Goal: Complete application form: Complete application form

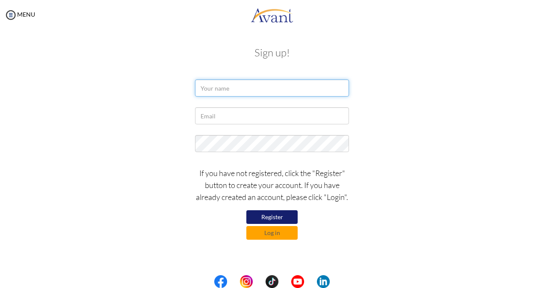
click at [226, 84] on input "text" at bounding box center [272, 87] width 154 height 17
type input "Hassan"
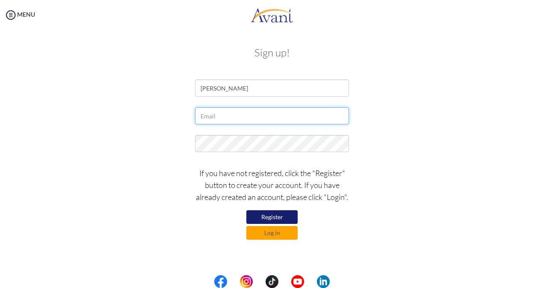
click at [220, 118] on input "text" at bounding box center [272, 115] width 154 height 17
type input "[EMAIL_ADDRESS][DOMAIN_NAME]"
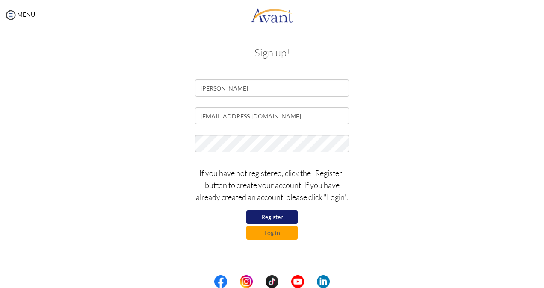
click at [265, 216] on button "Register" at bounding box center [271, 217] width 51 height 14
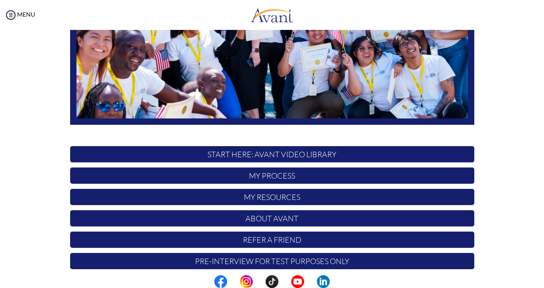
scroll to position [187, 0]
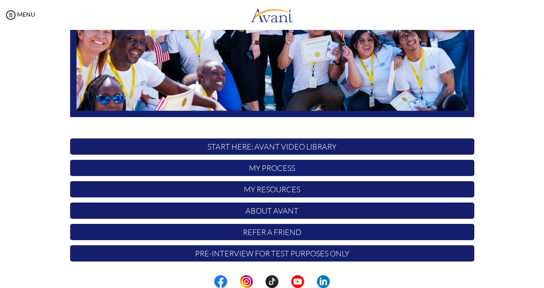
click at [277, 136] on div "Hi Hassan ! START HERE: Avant Video Library My Process My Resources About Avant…" at bounding box center [272, 59] width 417 height 415
click at [268, 144] on p "START HERE: Avant Video Library" at bounding box center [272, 146] width 404 height 16
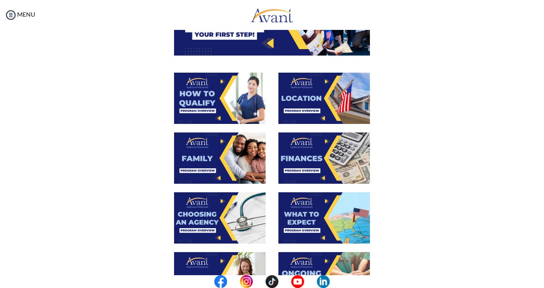
scroll to position [109, 0]
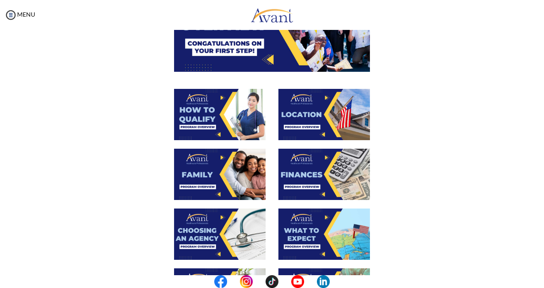
click at [234, 103] on img at bounding box center [219, 114] width 91 height 51
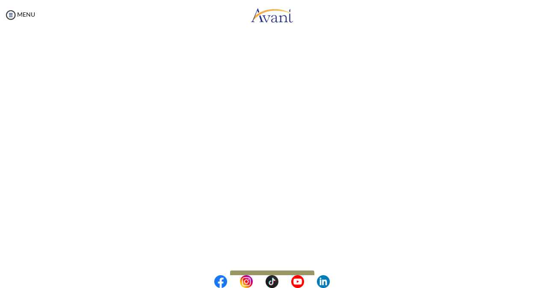
scroll to position [132, 0]
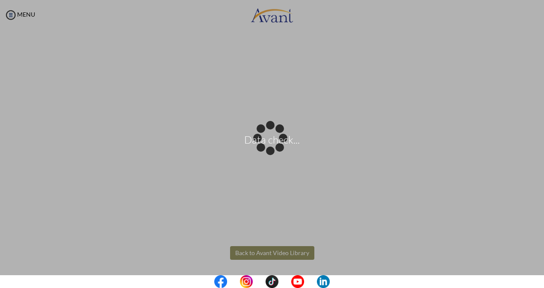
click at [279, 248] on body "Data check... Maintenance break. Please come back in 2 hours. MENU My Status Wh…" at bounding box center [272, 144] width 544 height 288
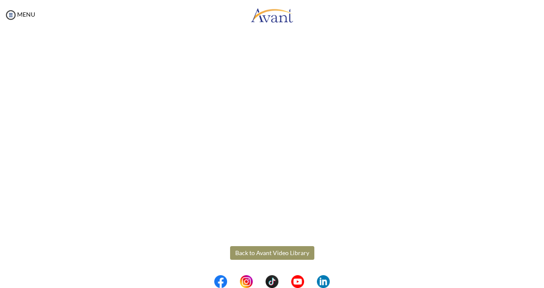
click at [279, 248] on button "Back to Avant Video Library" at bounding box center [272, 253] width 84 height 14
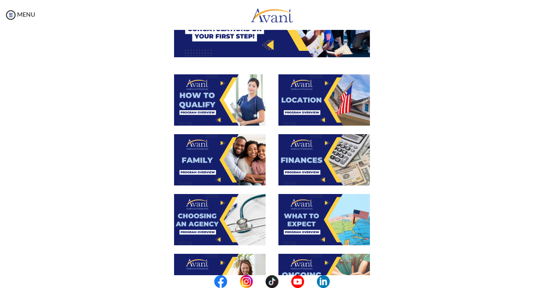
scroll to position [127, 0]
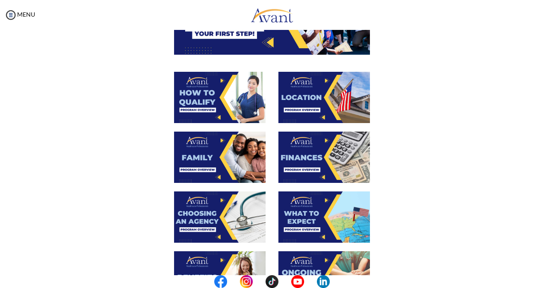
click at [344, 97] on img at bounding box center [323, 97] width 91 height 51
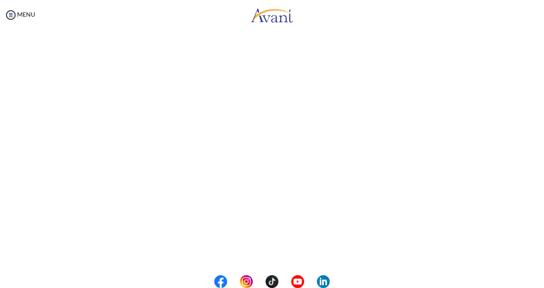
scroll to position [132, 0]
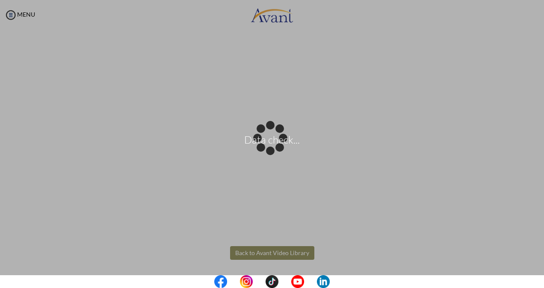
click at [293, 250] on body "Data check... Maintenance break. Please come back in 2 hours. MENU My Status Wh…" at bounding box center [272, 144] width 544 height 288
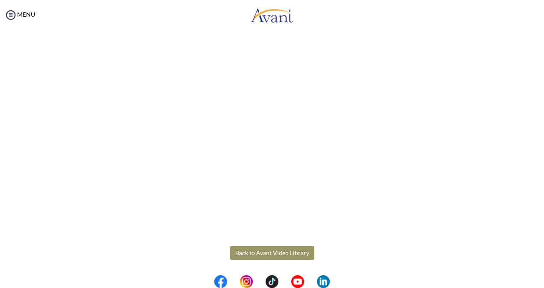
click at [293, 250] on button "Back to Avant Video Library" at bounding box center [272, 253] width 84 height 14
click at [293, 250] on div "My Status What is the next step? We would like you to watch the introductory vi…" at bounding box center [272, 174] width 544 height 288
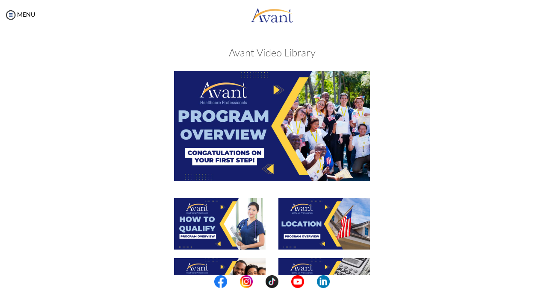
click at [212, 263] on img at bounding box center [219, 283] width 91 height 51
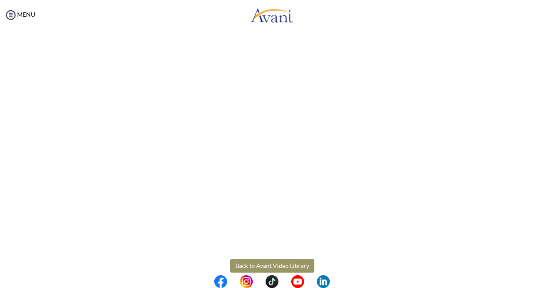
scroll to position [224, 0]
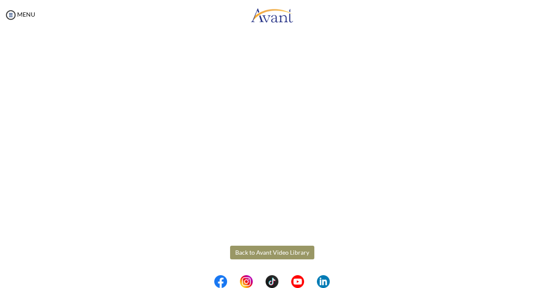
click at [271, 249] on button "Back to Avant Video Library" at bounding box center [272, 253] width 84 height 14
click at [271, 249] on div "My Status What is the next step? We would like you to watch the introductory vi…" at bounding box center [272, 174] width 544 height 288
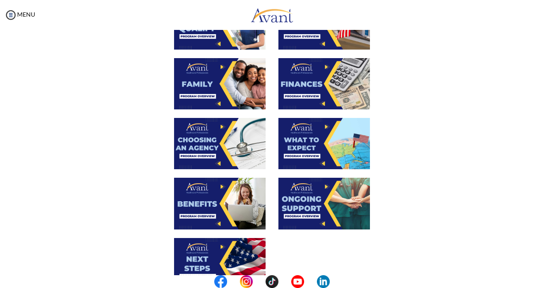
scroll to position [201, 0]
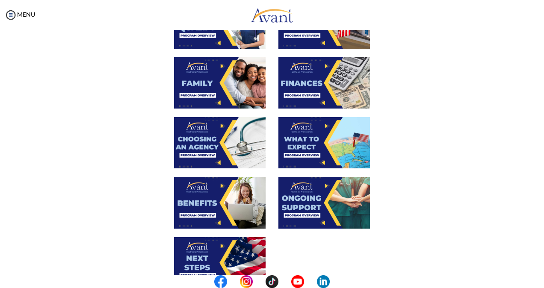
click at [315, 82] on img at bounding box center [323, 82] width 91 height 51
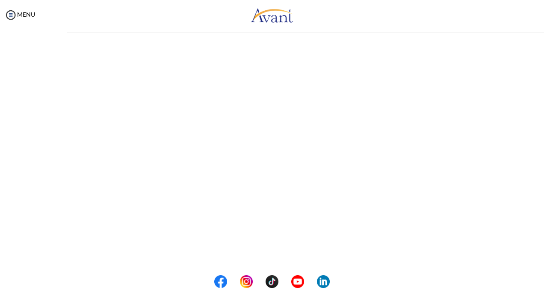
click at [315, 82] on div "My Status What is the next step? We would like you to watch the introductory vi…" at bounding box center [272, 174] width 544 height 288
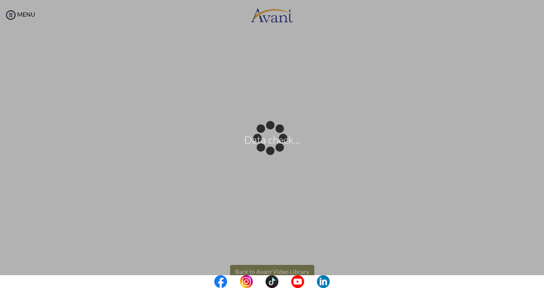
click at [292, 267] on body "Data check... Maintenance break. Please come back in 2 hours. MENU My Status Wh…" at bounding box center [272, 144] width 544 height 288
click at [278, 150] on div "Data check..." at bounding box center [272, 144] width 12 height 12
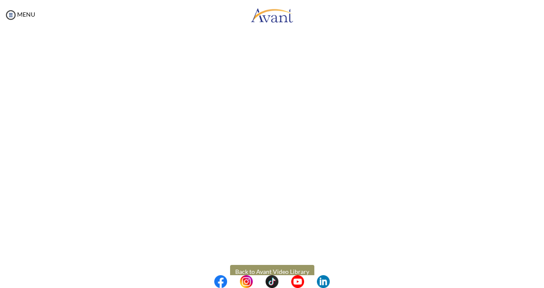
scroll to position [132, 0]
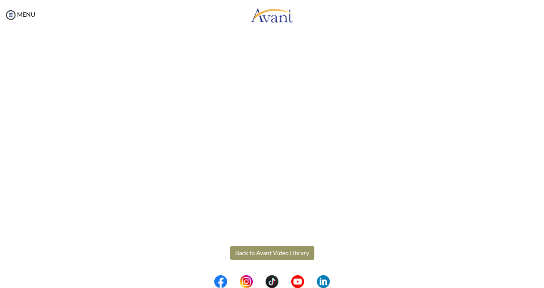
click at [299, 250] on button "Back to Avant Video Library" at bounding box center [272, 253] width 84 height 14
click at [299, 250] on div "My Status What is the next step? We would like you to watch the introductory vi…" at bounding box center [272, 174] width 544 height 288
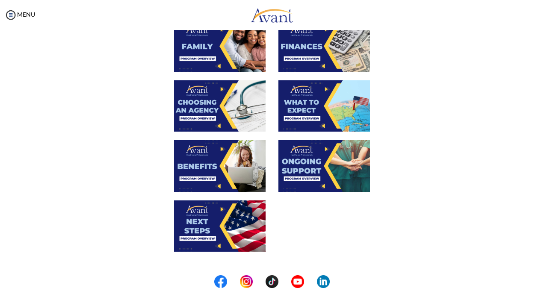
scroll to position [239, 0]
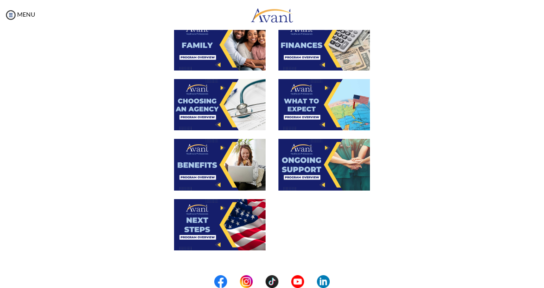
click at [177, 101] on img at bounding box center [219, 104] width 91 height 51
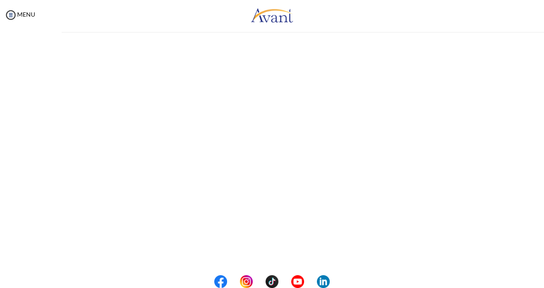
click at [177, 101] on div "My Status What is the next step? We would like you to watch the introductory vi…" at bounding box center [272, 174] width 544 height 288
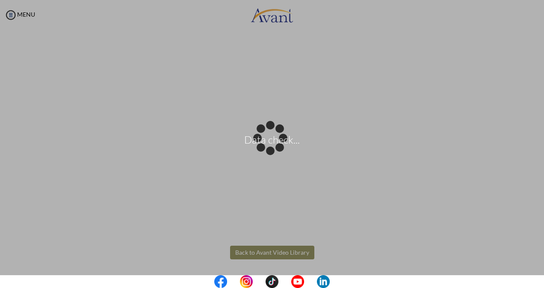
click at [289, 248] on body "Data check... Maintenance break. Please come back in 2 hours. MENU My Status Wh…" at bounding box center [272, 144] width 544 height 288
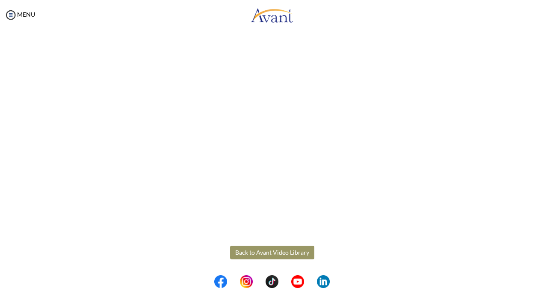
click at [289, 248] on button "Back to Avant Video Library" at bounding box center [272, 253] width 84 height 14
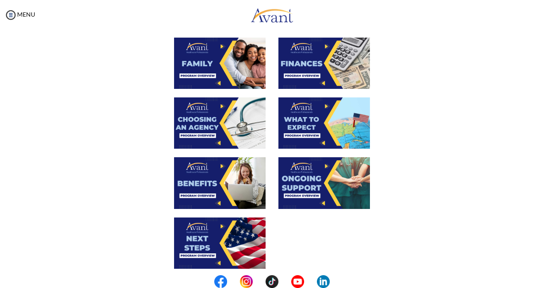
scroll to position [230, 0]
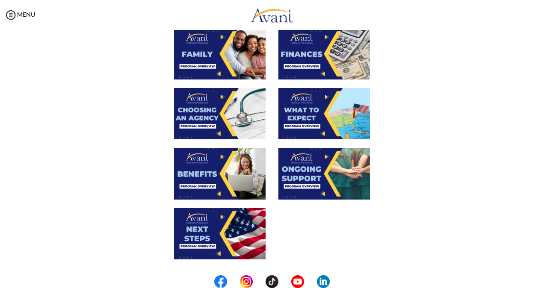
click at [300, 121] on img at bounding box center [323, 113] width 91 height 51
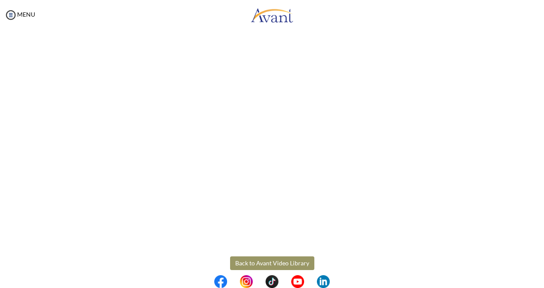
scroll to position [224, 0]
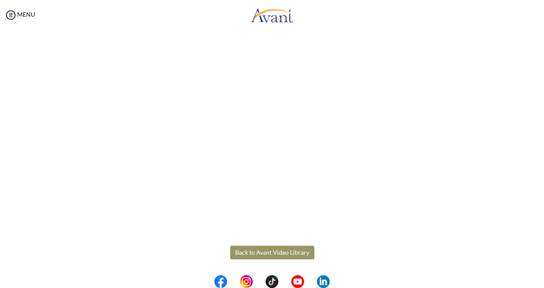
click at [274, 256] on body "Maintenance break. Please come back in 2 hours. MENU My Status What is the next…" at bounding box center [272, 144] width 544 height 288
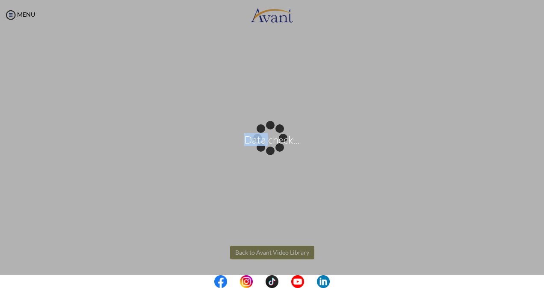
click at [274, 150] on div "Data check..." at bounding box center [272, 144] width 12 height 12
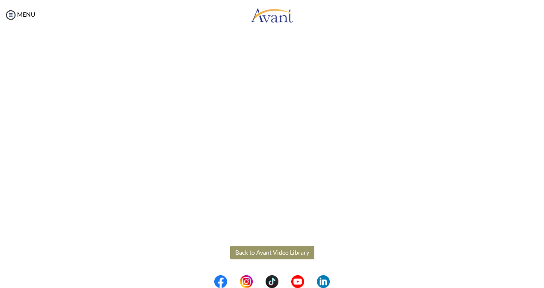
click at [274, 256] on button "Back to Avant Video Library" at bounding box center [272, 253] width 84 height 14
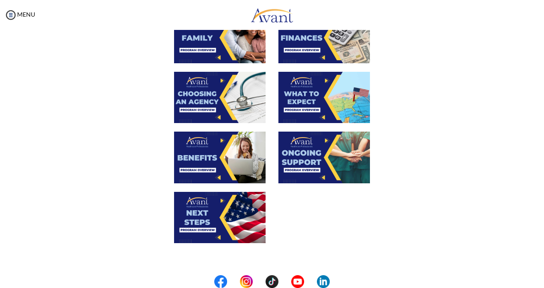
scroll to position [250, 0]
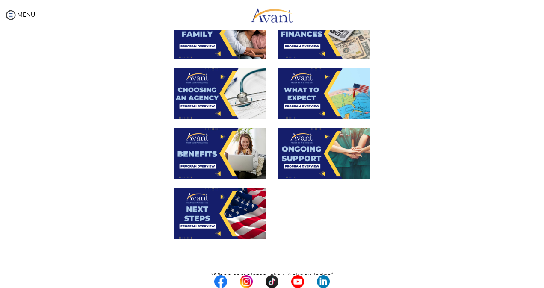
click at [226, 153] on img at bounding box center [219, 153] width 91 height 51
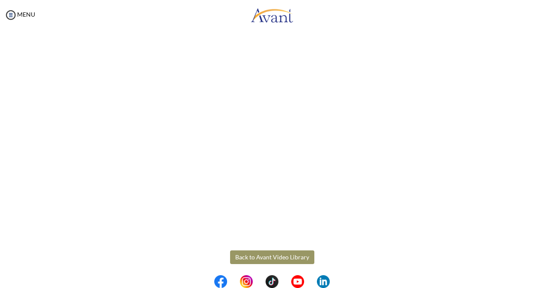
scroll to position [224, 0]
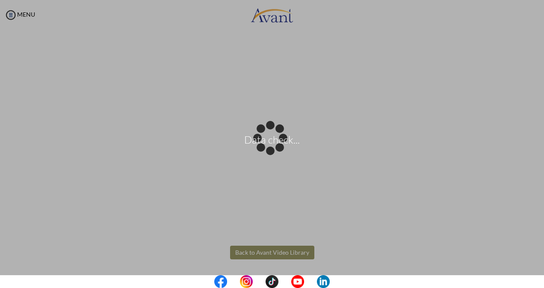
click at [256, 250] on body "Data check... Maintenance break. Please come back in 2 hours. MENU My Status Wh…" at bounding box center [272, 144] width 544 height 288
click at [266, 150] on div "Data check..." at bounding box center [272, 144] width 12 height 12
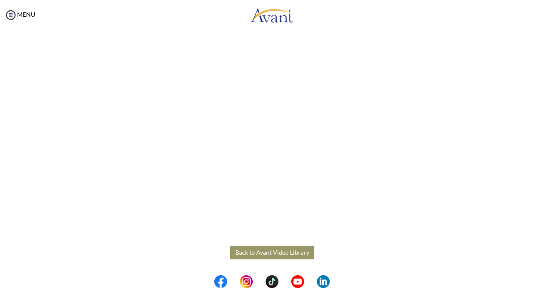
click at [258, 253] on button "Back to Avant Video Library" at bounding box center [272, 253] width 84 height 14
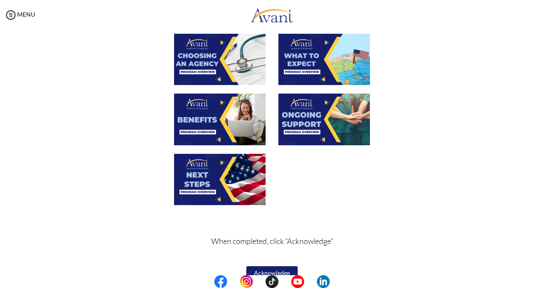
scroll to position [299, 0]
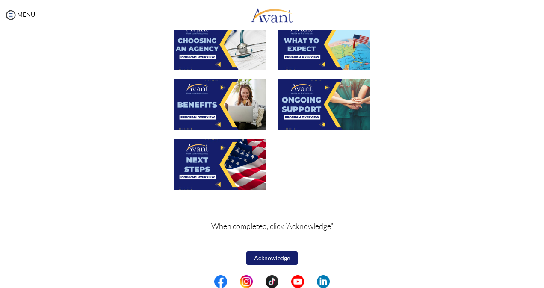
click at [315, 110] on img at bounding box center [323, 104] width 91 height 51
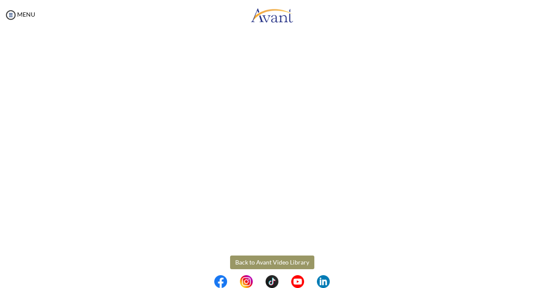
scroll to position [224, 0]
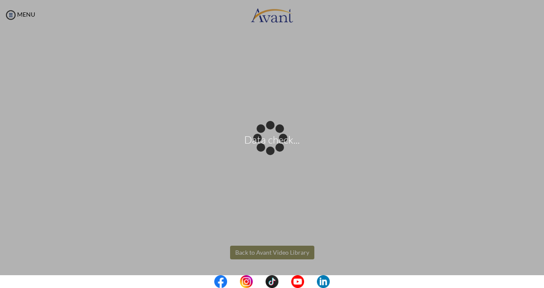
click at [285, 248] on body "Data check... Maintenance break. Please come back in 2 hours. MENU My Status Wh…" at bounding box center [272, 144] width 544 height 288
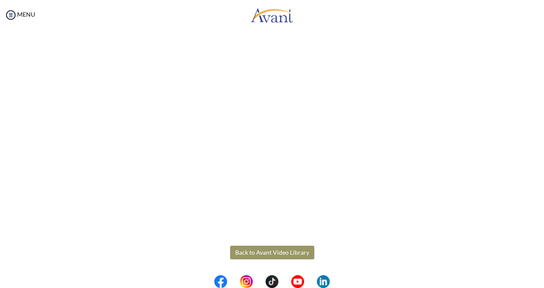
click at [285, 248] on button "Back to Avant Video Library" at bounding box center [272, 253] width 84 height 14
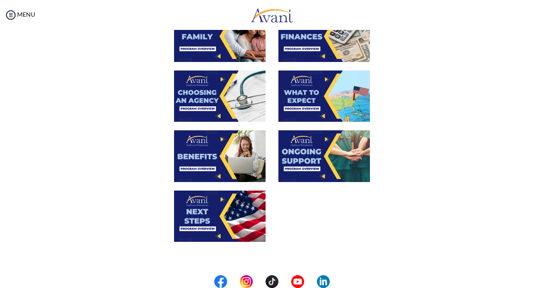
scroll to position [250, 0]
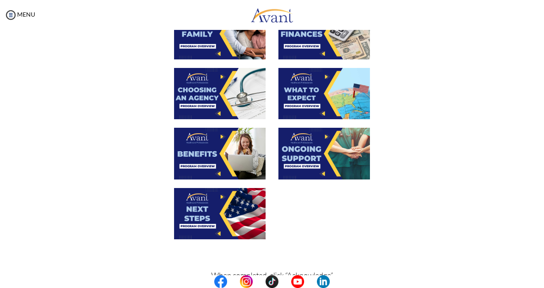
click at [215, 215] on img at bounding box center [219, 213] width 91 height 51
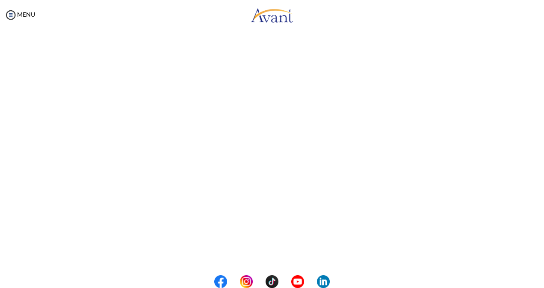
scroll to position [224, 0]
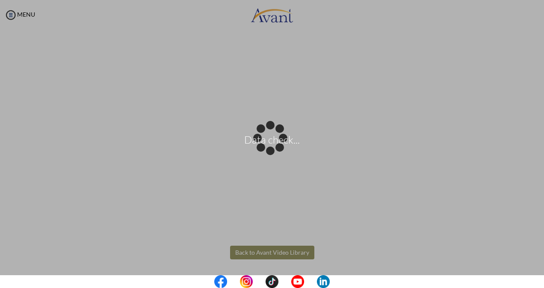
click at [287, 250] on body "Data check... Maintenance break. Please come back in 2 hours. MENU My Status Wh…" at bounding box center [272, 144] width 544 height 288
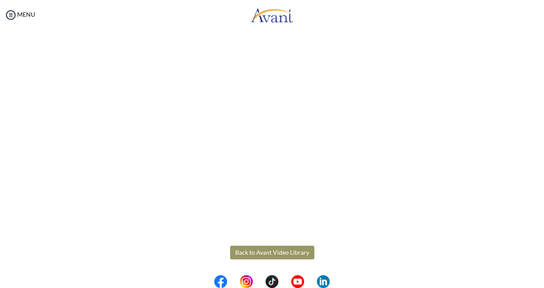
click at [287, 250] on button "Back to Avant Video Library" at bounding box center [272, 253] width 84 height 14
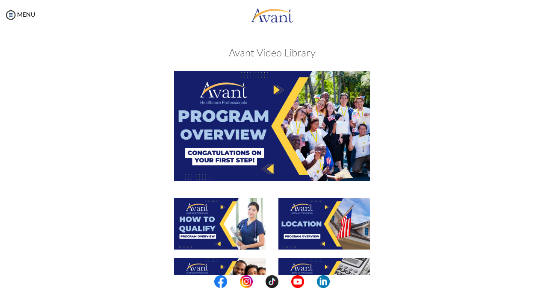
click at [268, 152] on img at bounding box center [272, 126] width 196 height 110
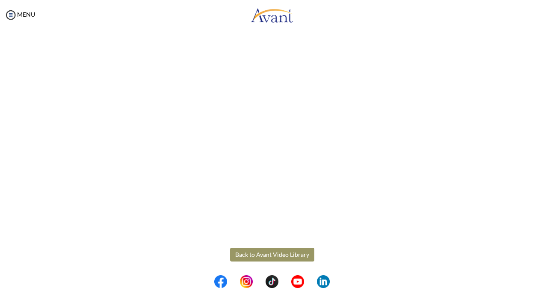
scroll to position [132, 0]
click at [265, 249] on body "Maintenance break. Please come back in 2 hours. MENU My Status What is the next…" at bounding box center [272, 144] width 544 height 288
click at [265, 249] on button "Back to Avant Video Library" at bounding box center [272, 253] width 84 height 14
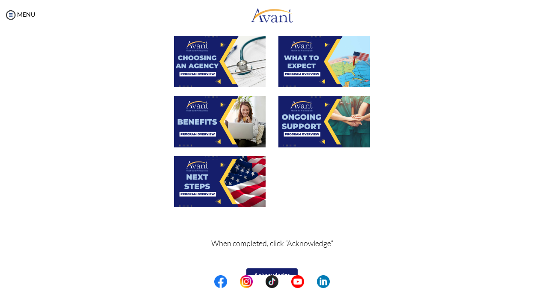
scroll to position [299, 0]
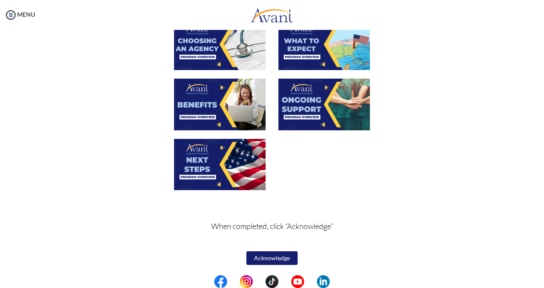
click at [267, 257] on button "Acknowledge" at bounding box center [271, 258] width 51 height 14
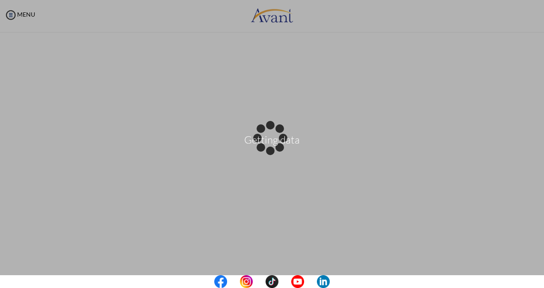
scroll to position [300, 0]
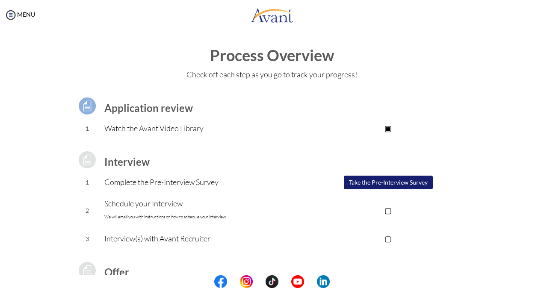
click at [388, 181] on button "Take the Pre-Interview Survey" at bounding box center [388, 183] width 89 height 14
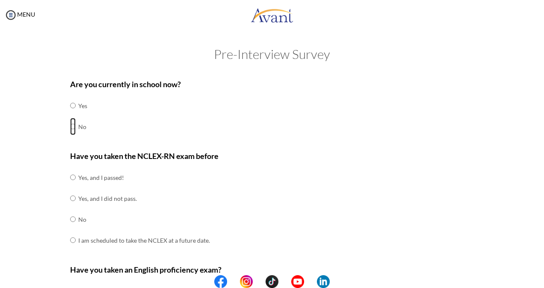
click at [70, 114] on input "radio" at bounding box center [73, 105] width 6 height 17
radio input "true"
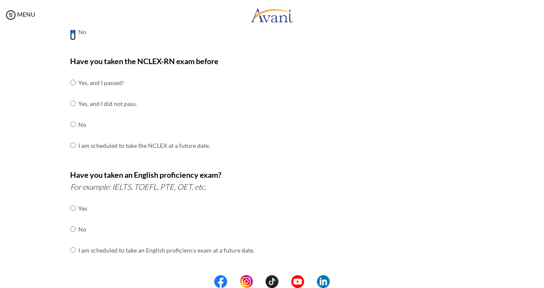
scroll to position [97, 0]
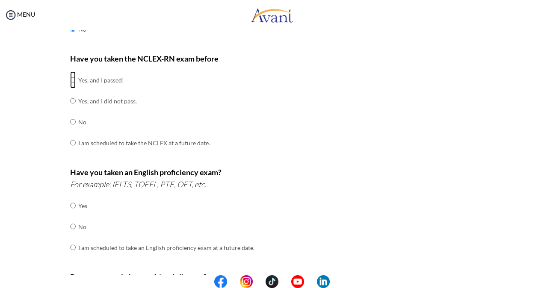
click at [70, 79] on input "radio" at bounding box center [73, 79] width 6 height 17
radio input "true"
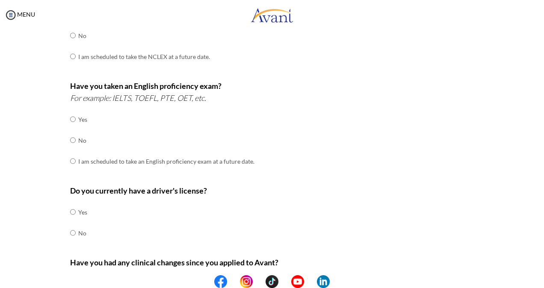
scroll to position [218, 0]
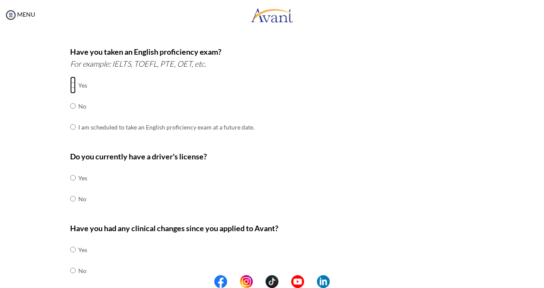
click at [70, 82] on input "radio" at bounding box center [73, 85] width 6 height 17
radio input "true"
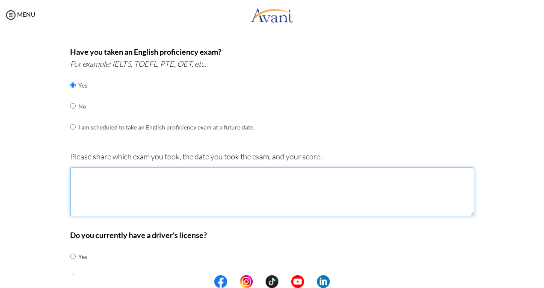
click at [178, 190] on textarea at bounding box center [272, 192] width 404 height 49
type textarea "i"
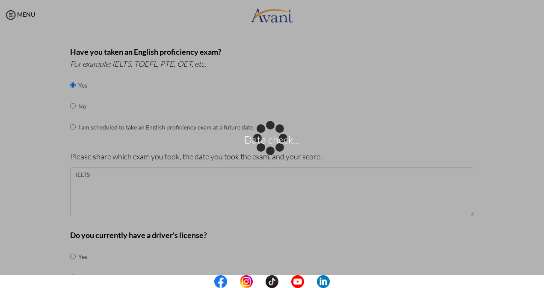
click at [266, 150] on div "Data check..." at bounding box center [272, 144] width 12 height 12
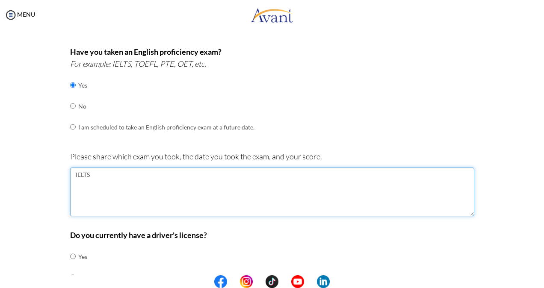
click at [99, 172] on textarea "IELTS" at bounding box center [272, 192] width 404 height 49
click at [175, 177] on textarea "IELTS, Taken on 06/June/2024" at bounding box center [272, 192] width 404 height 49
click at [204, 170] on textarea "IELTS, Taken on 06/June/2024, Overall grade of 7" at bounding box center [272, 192] width 404 height 49
click at [329, 177] on textarea "IELTS, Taken on 06/June/2024, Overall grade of 7 (Speaking grade:7)" at bounding box center [272, 192] width 404 height 49
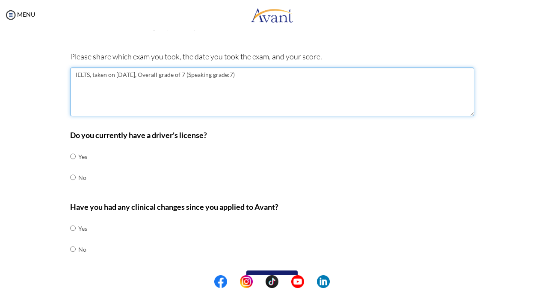
scroll to position [336, 0]
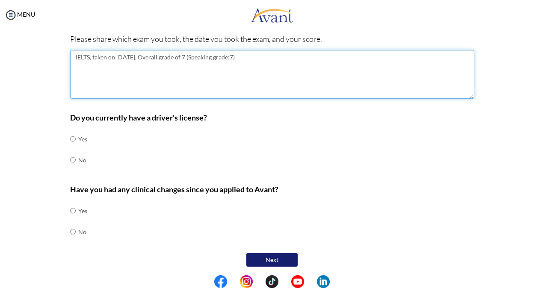
type textarea "IELTS, taken on 06/June/2024, Overall grade of 7 (Speaking grade:7)"
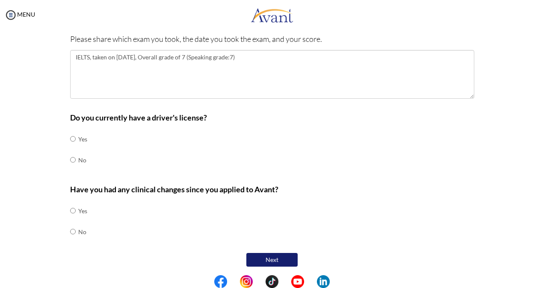
click at [76, 158] on td at bounding box center [77, 160] width 3 height 21
click at [70, 147] on input "radio" at bounding box center [73, 138] width 6 height 17
radio input "true"
click at [71, 219] on input "radio" at bounding box center [73, 210] width 6 height 17
radio input "true"
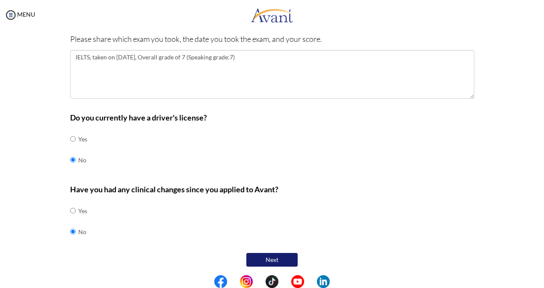
click at [267, 255] on button "Next" at bounding box center [271, 260] width 51 height 14
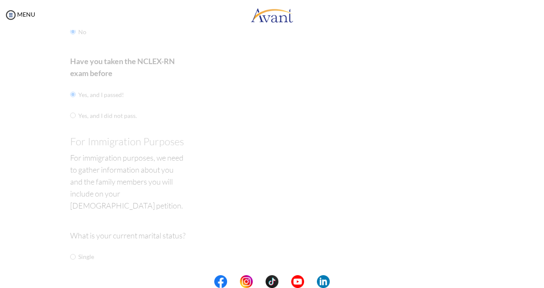
scroll to position [17, 0]
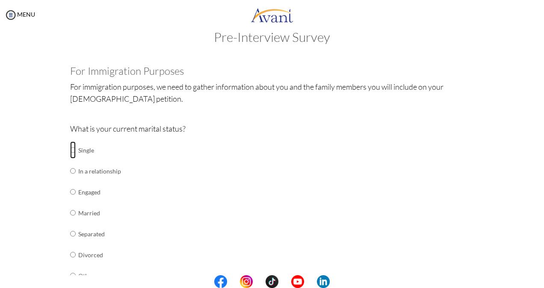
click at [71, 148] on input "radio" at bounding box center [73, 149] width 6 height 17
radio input "true"
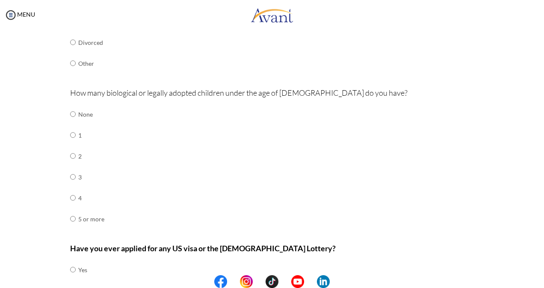
scroll to position [231, 0]
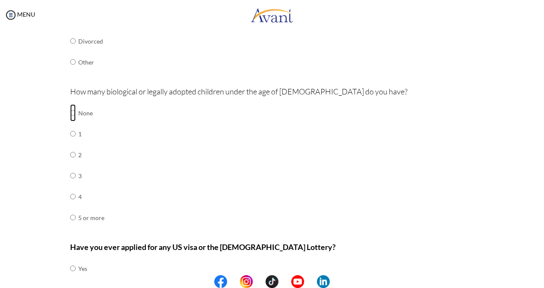
click at [70, 110] on input "radio" at bounding box center [73, 112] width 6 height 17
radio input "true"
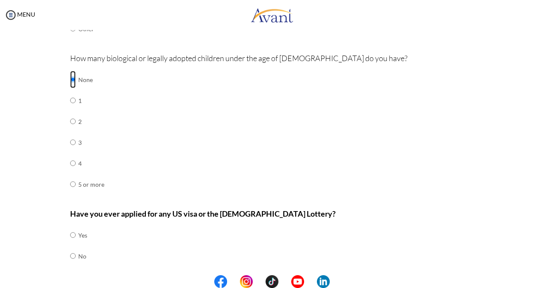
scroll to position [289, 0]
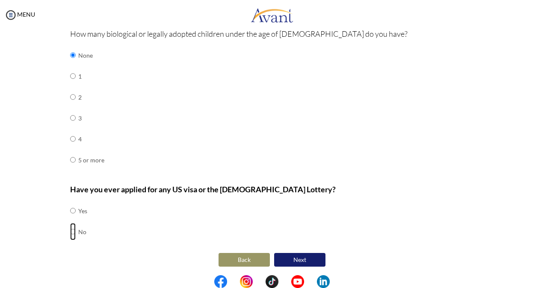
click at [70, 219] on input "radio" at bounding box center [73, 210] width 6 height 17
radio input "true"
click at [292, 258] on button "Next" at bounding box center [299, 260] width 51 height 14
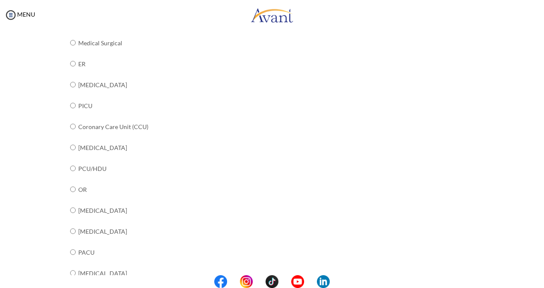
scroll to position [133, 0]
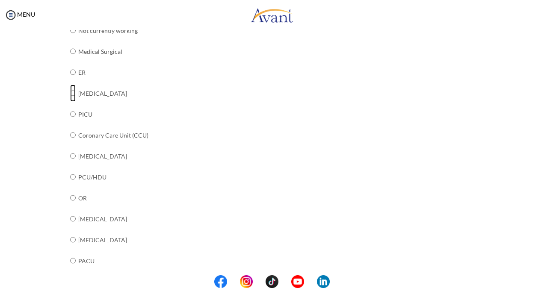
click at [70, 39] on input "radio" at bounding box center [73, 30] width 6 height 17
radio input "true"
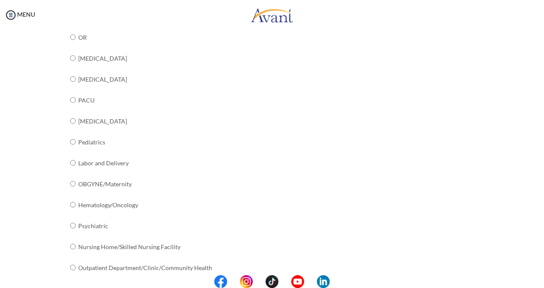
scroll to position [329, 0]
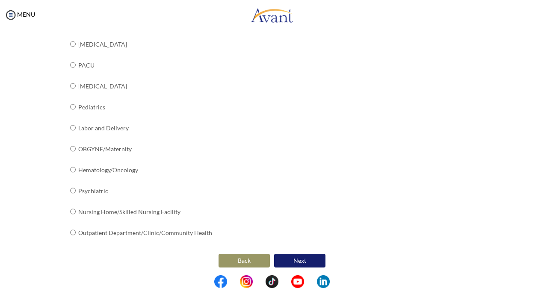
click at [310, 258] on button "Next" at bounding box center [299, 261] width 51 height 14
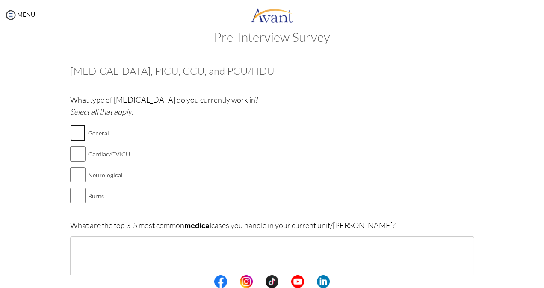
click at [70, 134] on input "checkbox" at bounding box center [77, 132] width 15 height 17
checkbox input "true"
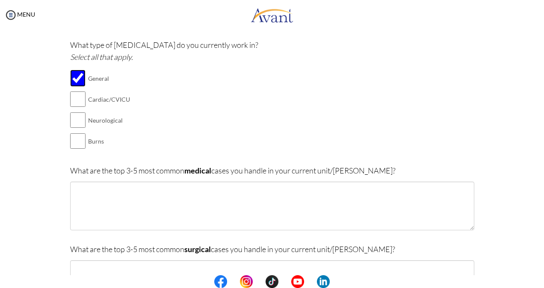
scroll to position [121, 0]
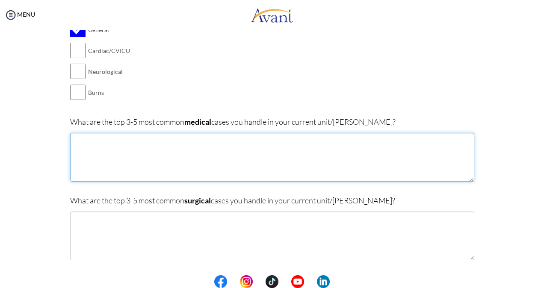
click at [85, 143] on textarea at bounding box center [272, 157] width 404 height 49
click at [250, 142] on textarea "the Top 3 medical cases i get are: -septic shocks, respiratory failure" at bounding box center [272, 157] width 404 height 49
click at [96, 140] on textarea "the Top 3 medical cases i get are: -septic shocks, respiratory failure , -" at bounding box center [272, 157] width 404 height 49
click at [268, 139] on textarea "the Top 3-5medical cases i get are: -septic shocks, respiratory failure , -" at bounding box center [272, 157] width 404 height 49
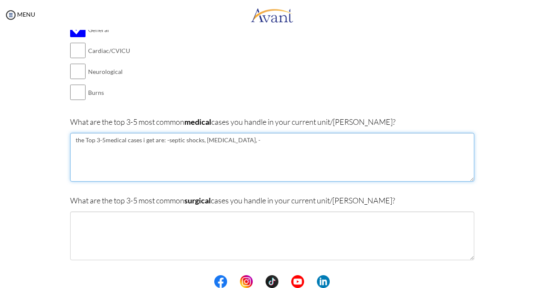
click at [266, 139] on textarea "the Top 3-5medical cases i get are: -septic shocks, respiratory failure, -" at bounding box center [272, 157] width 404 height 49
type textarea "the Top 3-5medical cases i get are: -septic shocks, respiratory failure, -cardi…"
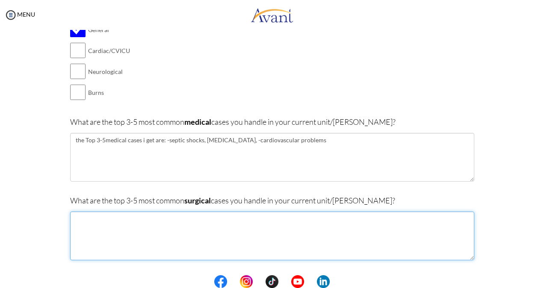
click at [248, 217] on textarea at bounding box center [272, 236] width 404 height 49
type textarea "T"
click at [186, 218] on textarea "the top 3-5 surgical cases we get: Trauma," at bounding box center [272, 236] width 404 height 49
drag, startPoint x: 223, startPoint y: 209, endPoint x: 191, endPoint y: 215, distance: 32.0
click at [238, 216] on textarea "the top 3-5 surgical cases we get: Trauma, post-surgical care" at bounding box center [272, 236] width 404 height 49
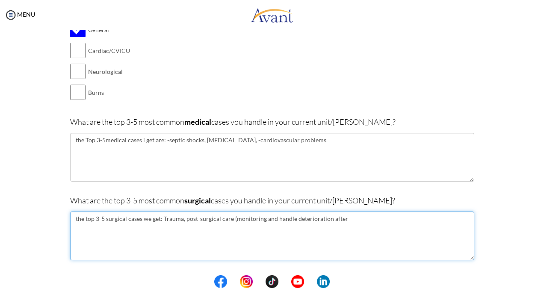
click at [350, 216] on textarea "the top 3-5 surgical cases we get: Trauma, post-surgical care (monitoring and h…" at bounding box center [272, 236] width 404 height 49
drag, startPoint x: 365, startPoint y: 216, endPoint x: 373, endPoint y: 214, distance: 8.0
click at [388, 222] on textarea "the top 3-5 surgical cases we get: Trauma, post-surgical care (monitoring and h…" at bounding box center [272, 236] width 404 height 49
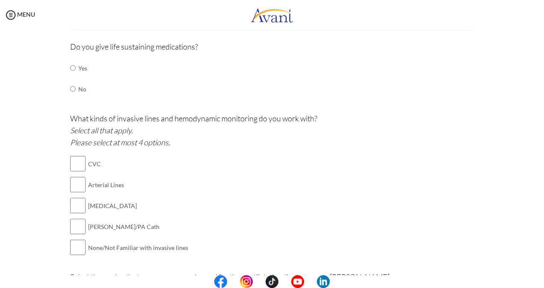
scroll to position [360, 0]
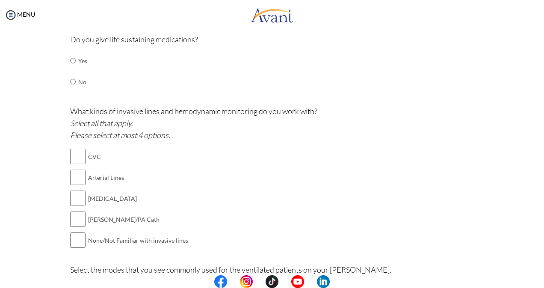
type textarea "the top 3-5 surgical cases we get: Trauma, post-surgical care (monitoring and h…"
click at [78, 62] on td "Yes" at bounding box center [82, 60] width 9 height 21
click at [70, 57] on input "radio" at bounding box center [73, 60] width 6 height 17
radio input "true"
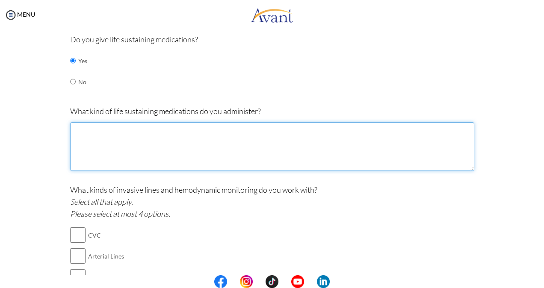
click at [156, 134] on textarea at bounding box center [272, 146] width 404 height 49
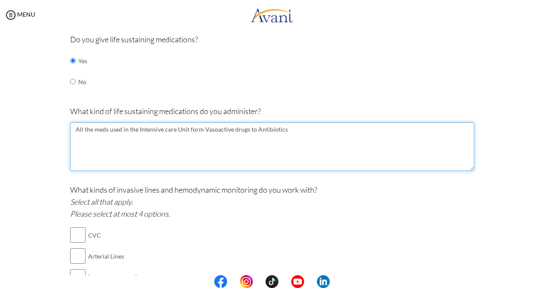
click at [156, 134] on textarea "All the meds used in the Intensive care Unit form Vasoactive drugs to Antibioti…" at bounding box center [272, 146] width 404 height 49
click at [287, 130] on textarea "All the meds used in the Intensive care Unit form Vasoactive drugs to Antibioti…" at bounding box center [272, 146] width 404 height 49
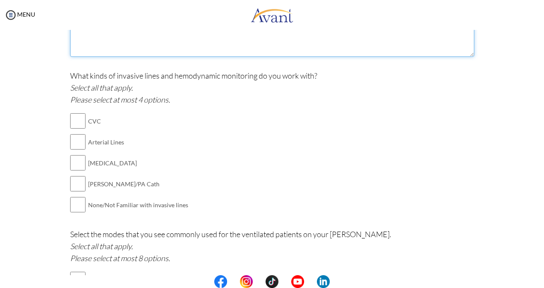
scroll to position [476, 0]
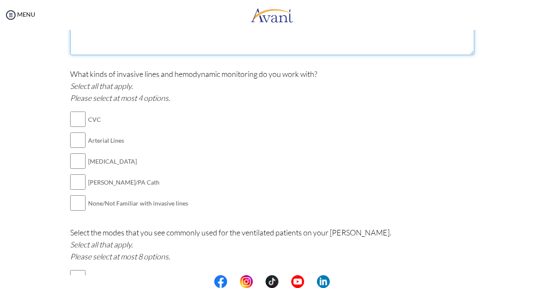
type textarea "All the meds used in the Intensive care Unit form Vasoactive drugs to Antibioti…"
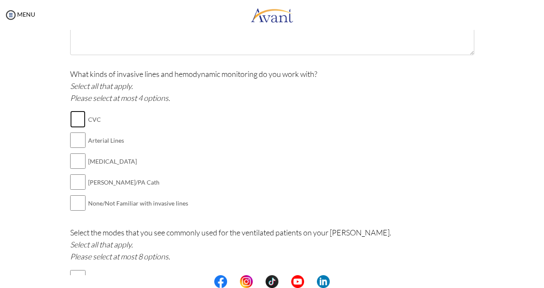
click at [70, 118] on input "checkbox" at bounding box center [77, 119] width 15 height 17
checkbox input "true"
click at [72, 136] on input "checkbox" at bounding box center [77, 140] width 15 height 17
checkbox input "true"
click at [80, 156] on input "checkbox" at bounding box center [77, 161] width 15 height 17
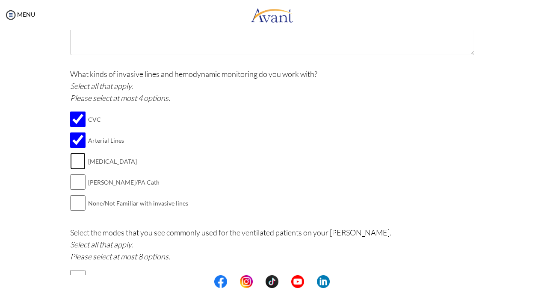
checkbox input "true"
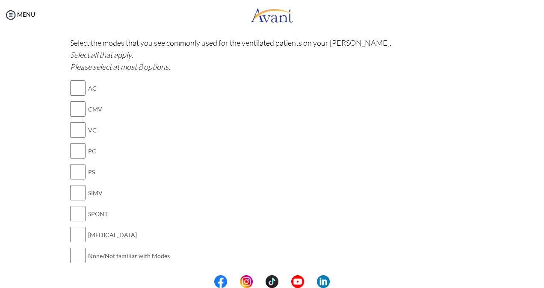
scroll to position [669, 0]
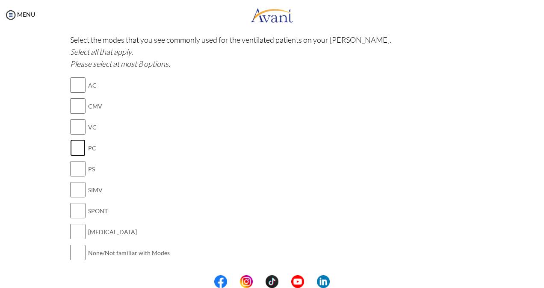
click at [74, 139] on input "checkbox" at bounding box center [77, 147] width 15 height 17
checkbox input "true"
click at [73, 124] on input "checkbox" at bounding box center [77, 126] width 15 height 17
checkbox input "true"
click at [74, 98] on input "checkbox" at bounding box center [77, 105] width 15 height 17
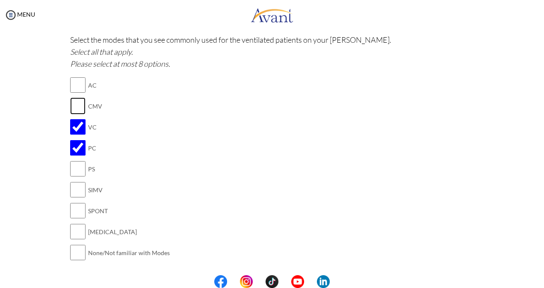
checkbox input "true"
click at [70, 204] on input "checkbox" at bounding box center [77, 210] width 15 height 17
checkbox input "true"
click at [72, 230] on input "checkbox" at bounding box center [77, 231] width 15 height 17
checkbox input "true"
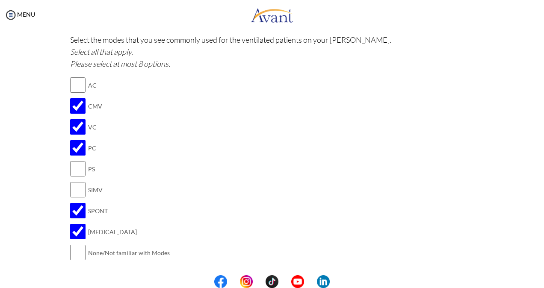
click at [85, 79] on td at bounding box center [86, 85] width 3 height 21
click at [79, 80] on input "checkbox" at bounding box center [77, 85] width 15 height 17
checkbox input "true"
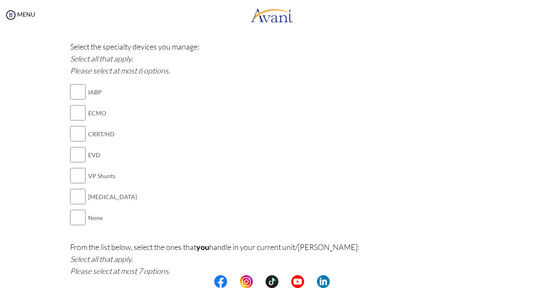
scroll to position [906, 0]
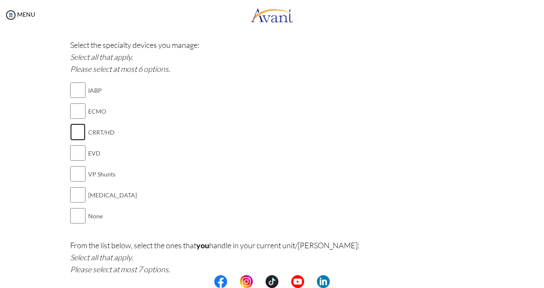
click at [70, 127] on input "checkbox" at bounding box center [77, 132] width 15 height 17
checkbox input "true"
click at [74, 186] on input "checkbox" at bounding box center [77, 194] width 15 height 17
checkbox input "true"
click at [77, 146] on input "checkbox" at bounding box center [77, 152] width 15 height 17
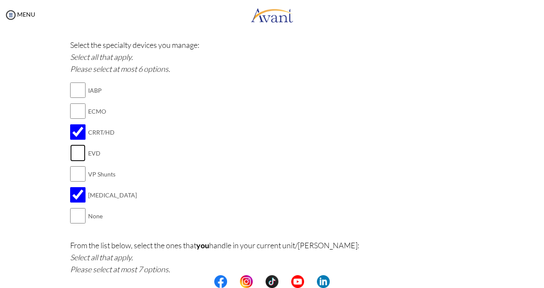
checkbox input "true"
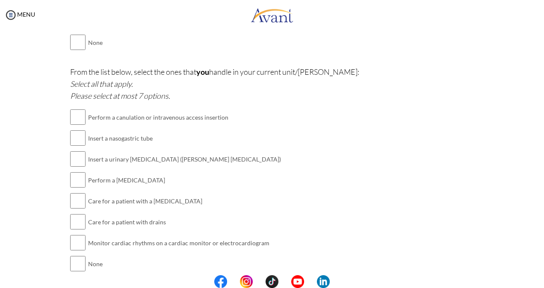
scroll to position [1108, 0]
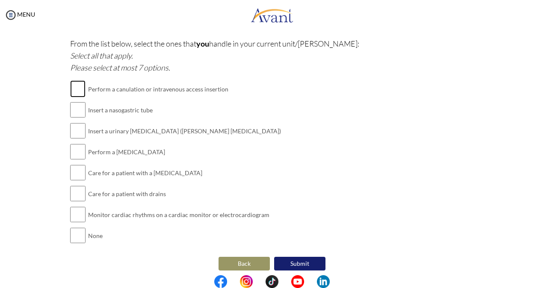
click at [74, 86] on input "checkbox" at bounding box center [77, 88] width 15 height 17
checkbox input "true"
click at [75, 124] on input "checkbox" at bounding box center [77, 130] width 15 height 17
checkbox input "true"
click at [72, 147] on input "checkbox" at bounding box center [77, 151] width 15 height 17
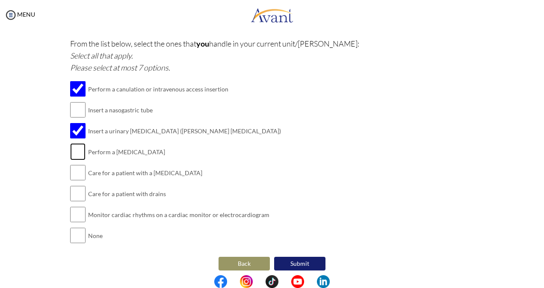
checkbox input "true"
click at [73, 175] on input "checkbox" at bounding box center [77, 172] width 15 height 17
checkbox input "true"
click at [72, 189] on input "checkbox" at bounding box center [77, 193] width 15 height 17
checkbox input "true"
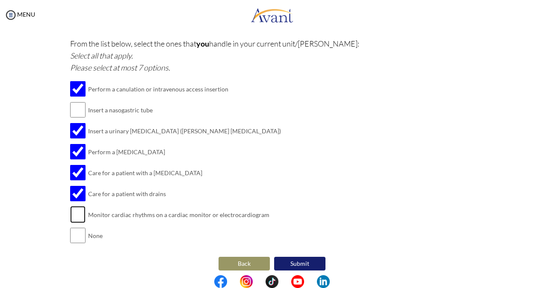
click at [75, 209] on input "checkbox" at bounding box center [77, 214] width 15 height 17
checkbox input "true"
click at [297, 263] on button "Submit" at bounding box center [299, 264] width 51 height 14
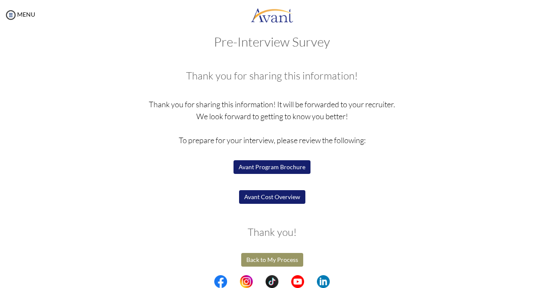
scroll to position [15, 0]
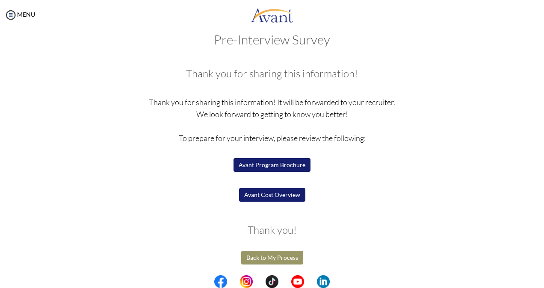
click at [277, 158] on button "Avant Program Brochure" at bounding box center [271, 165] width 77 height 14
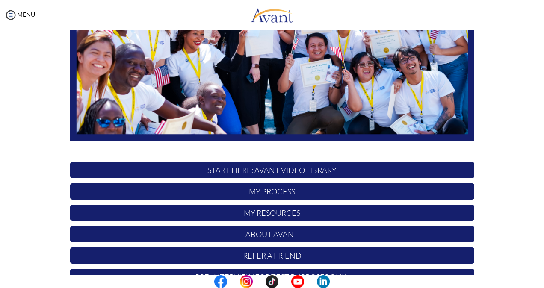
scroll to position [187, 0]
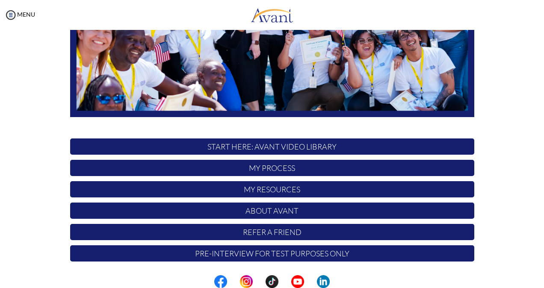
click at [275, 168] on p "My Process" at bounding box center [272, 168] width 404 height 16
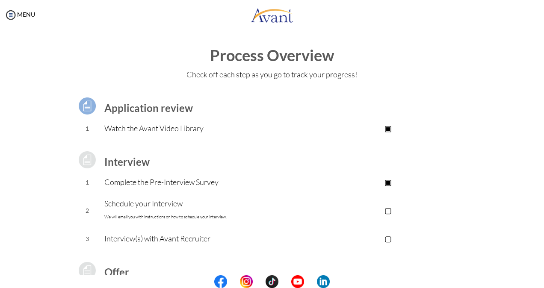
click at [386, 208] on p "▢" at bounding box center [387, 210] width 171 height 12
click at [536, 182] on div "My Status What is the next step? We would like you to watch the introductory vi…" at bounding box center [272, 174] width 544 height 288
drag, startPoint x: 536, startPoint y: 182, endPoint x: 536, endPoint y: 188, distance: 6.4
click at [536, 188] on div "My Status What is the next step? We would like you to watch the introductory vi…" at bounding box center [272, 174] width 544 height 288
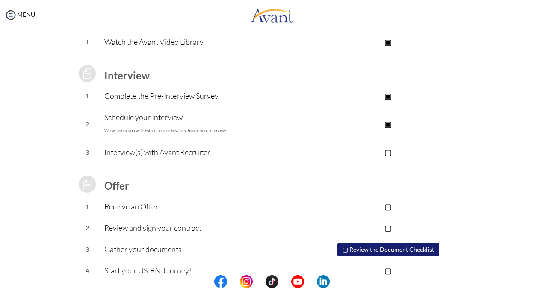
scroll to position [100, 0]
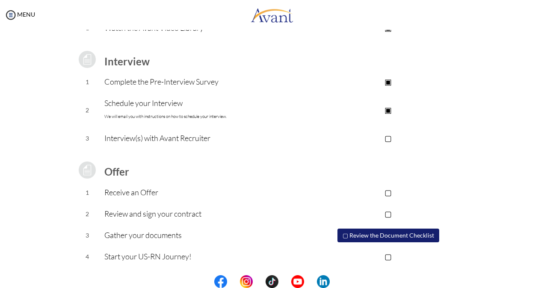
click at [385, 136] on p "▢" at bounding box center [387, 138] width 171 height 12
click at [388, 191] on p "▢" at bounding box center [387, 192] width 171 height 12
click at [388, 191] on p "▣" at bounding box center [387, 192] width 171 height 12
click at [386, 139] on p "▣" at bounding box center [387, 138] width 171 height 12
click at [386, 109] on p "▣" at bounding box center [387, 110] width 171 height 12
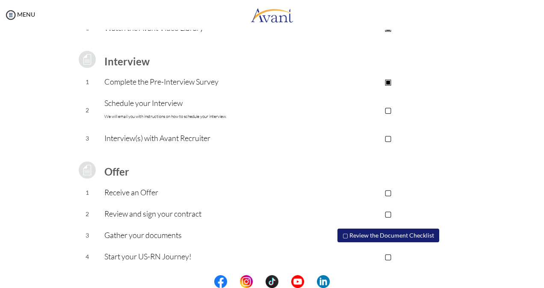
drag, startPoint x: 536, startPoint y: 127, endPoint x: 542, endPoint y: 147, distance: 21.0
click at [542, 147] on div "My Status What is the next step? We would like you to watch the introductory vi…" at bounding box center [272, 174] width 544 height 288
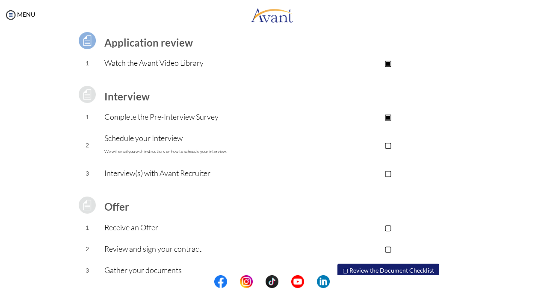
scroll to position [0, 0]
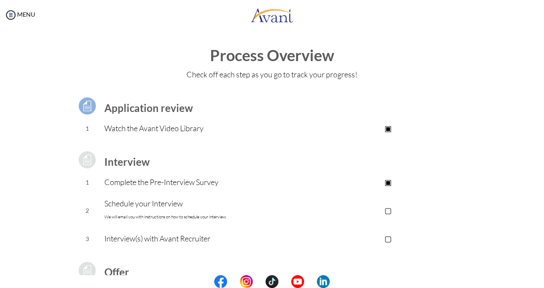
click at [122, 162] on b "Interview" at bounding box center [126, 162] width 45 height 12
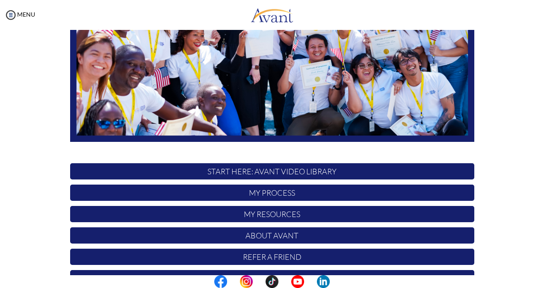
scroll to position [187, 0]
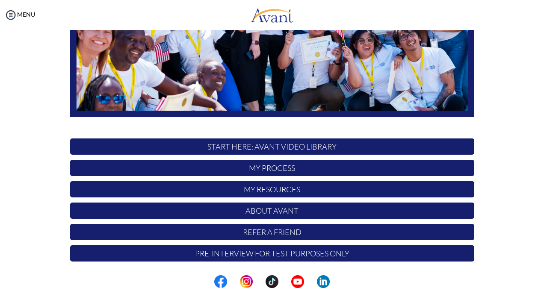
click at [274, 144] on p "START HERE: Avant Video Library" at bounding box center [272, 146] width 404 height 16
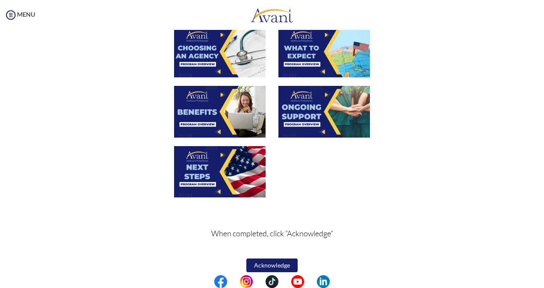
scroll to position [299, 0]
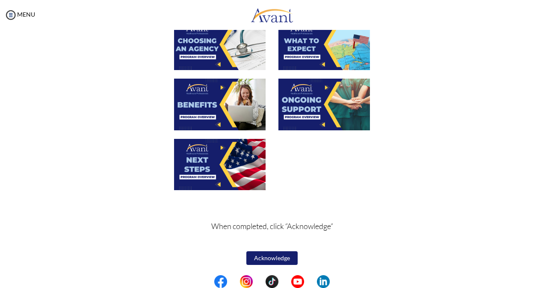
click at [266, 254] on button "Acknowledge" at bounding box center [271, 258] width 51 height 14
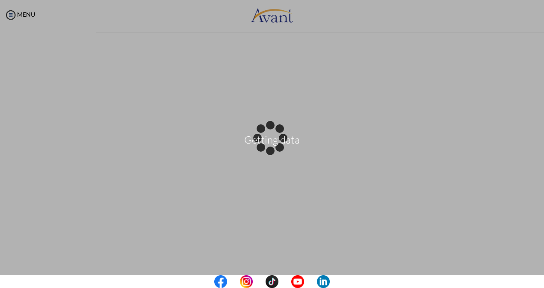
scroll to position [0, 0]
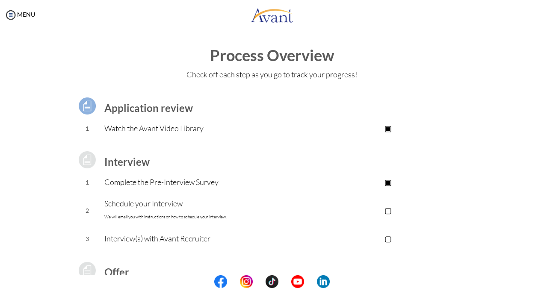
click at [167, 180] on p "Complete the Pre-Interview Survey" at bounding box center [203, 182] width 198 height 12
click at [14, 19] on div "MENU" at bounding box center [17, 144] width 35 height 288
click at [14, 19] on img at bounding box center [10, 15] width 13 height 13
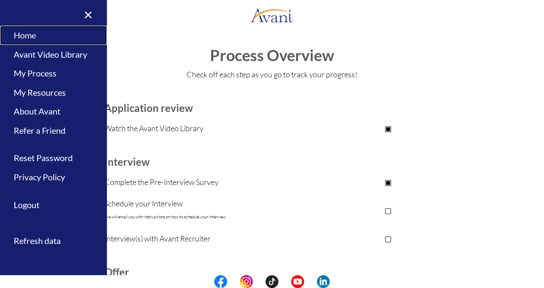
click at [29, 36] on link "Home" at bounding box center [53, 35] width 107 height 19
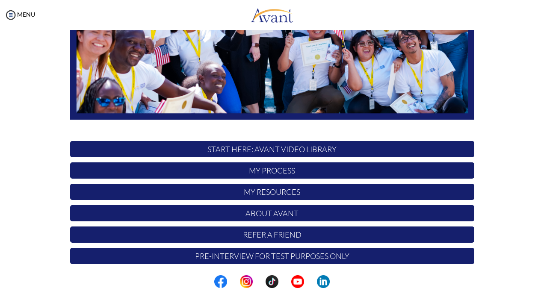
scroll to position [187, 0]
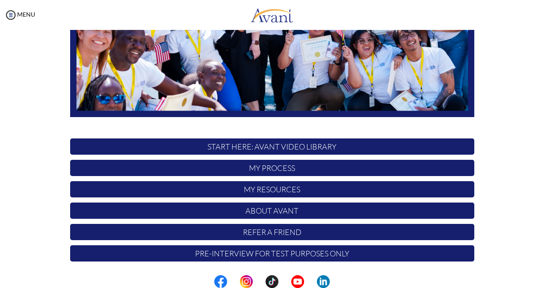
click at [312, 253] on p "Pre-Interview for test purposes only" at bounding box center [272, 253] width 404 height 16
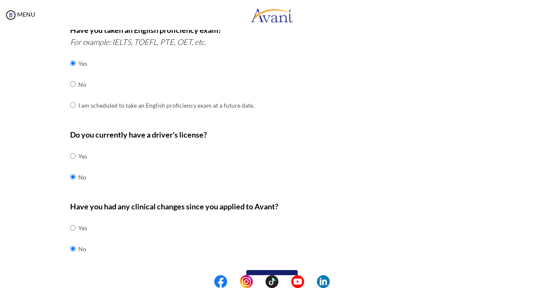
scroll to position [257, 0]
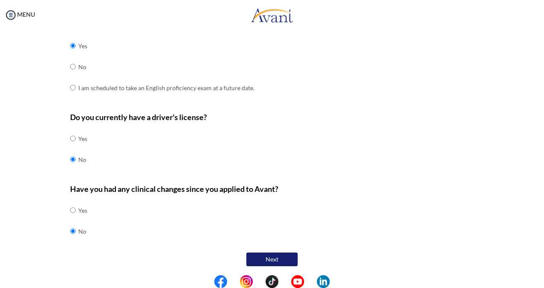
click at [268, 255] on button "Next" at bounding box center [271, 260] width 51 height 14
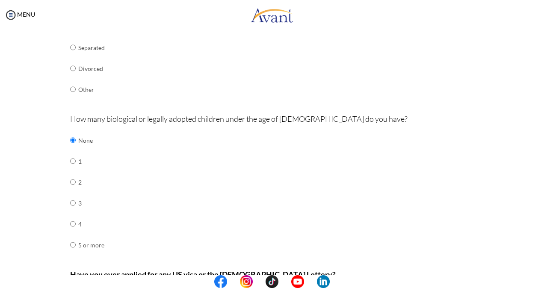
scroll to position [289, 0]
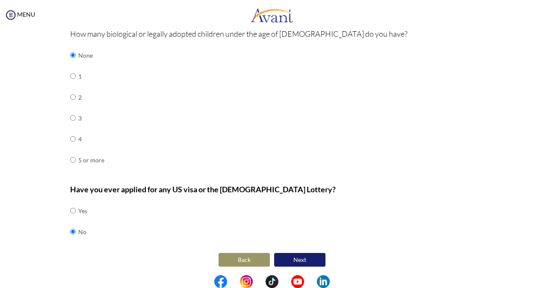
click at [302, 256] on button "Next" at bounding box center [299, 260] width 51 height 14
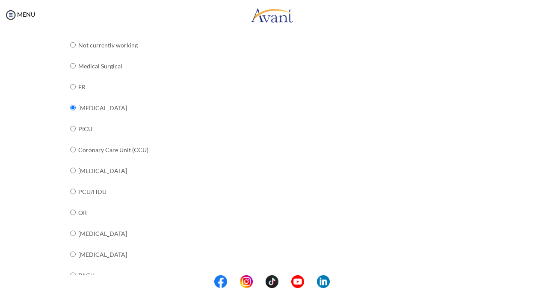
scroll to position [329, 0]
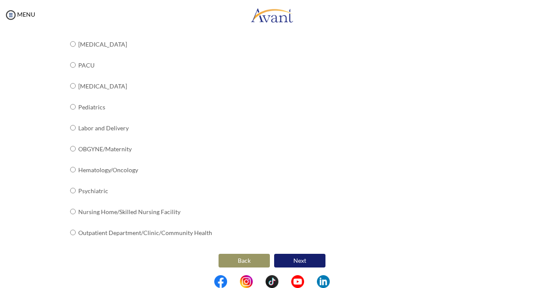
click at [298, 254] on button "Next" at bounding box center [299, 261] width 51 height 14
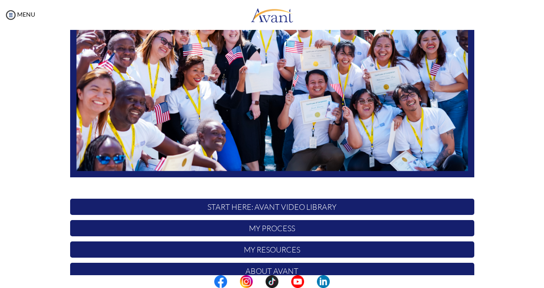
scroll to position [187, 0]
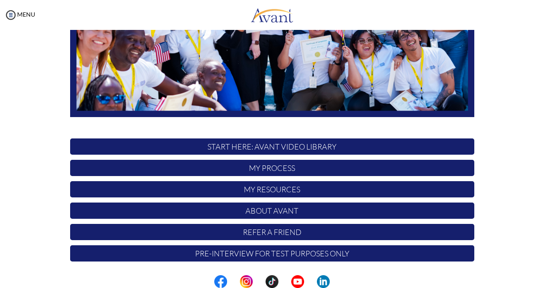
click at [374, 251] on p "Pre-Interview for test purposes only" at bounding box center [272, 253] width 404 height 16
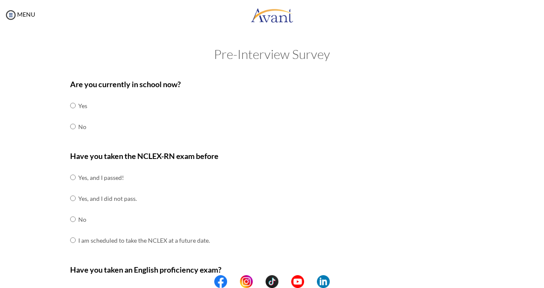
click at [8, 8] on div "MENU" at bounding box center [17, 144] width 35 height 288
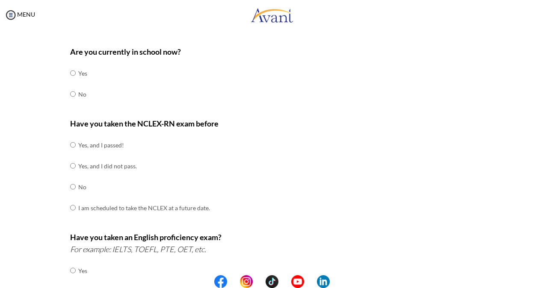
scroll to position [0, 0]
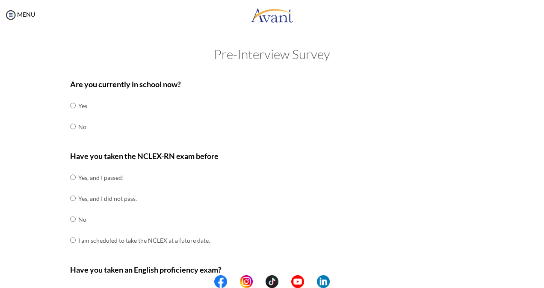
click at [88, 106] on div "Are you currently in school now? Yes No" at bounding box center [272, 112] width 404 height 68
click at [71, 108] on input "radio" at bounding box center [73, 105] width 6 height 17
radio input "true"
click at [71, 174] on input "radio" at bounding box center [73, 177] width 6 height 17
radio input "true"
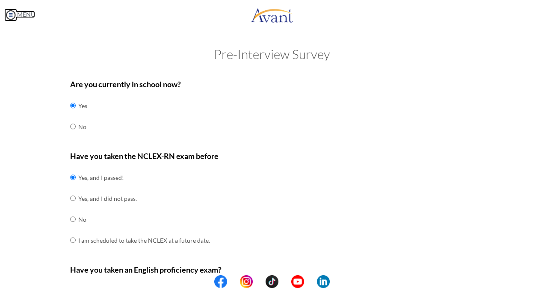
click at [11, 14] on img at bounding box center [10, 15] width 13 height 13
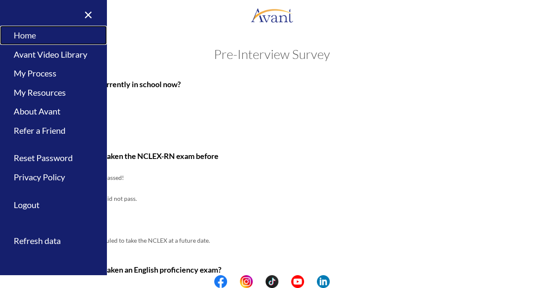
click at [21, 41] on link "Home" at bounding box center [53, 35] width 107 height 19
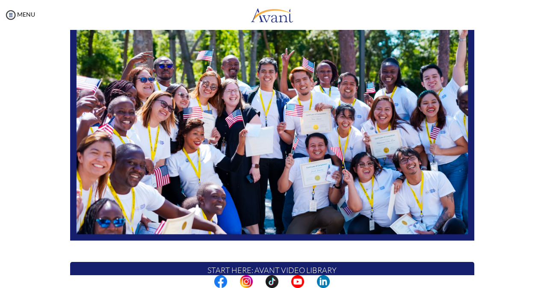
scroll to position [187, 0]
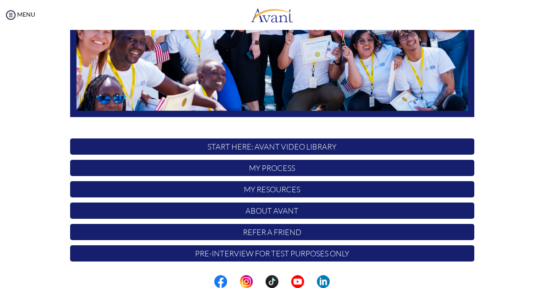
click at [307, 250] on p "Pre-Interview for test purposes only" at bounding box center [272, 253] width 404 height 16
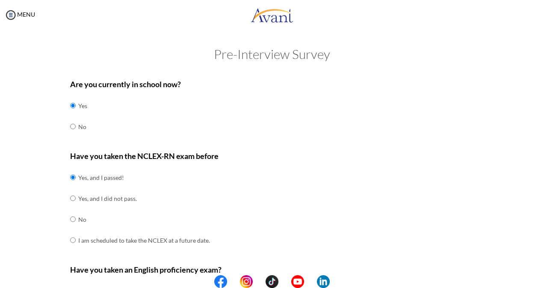
click at [307, 250] on div "Have you taken the NCLEX-RN exam before Yes, and I passed! Yes, and I did not p…" at bounding box center [272, 204] width 404 height 109
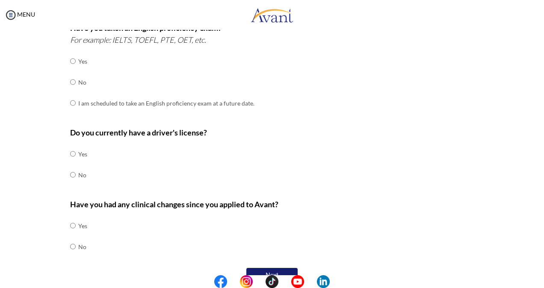
scroll to position [257, 0]
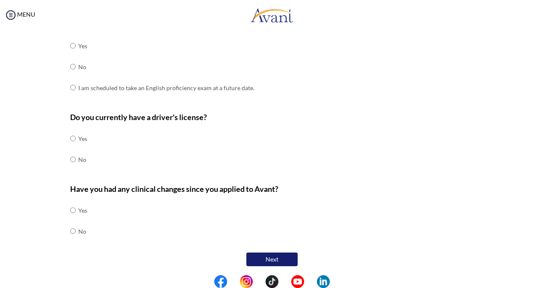
click at [66, 156] on div "Are you currently in school now? Yes No Have you taken the NCLEX-RN exam before…" at bounding box center [272, 43] width 417 height 452
click at [70, 138] on input "radio" at bounding box center [73, 138] width 6 height 17
radio input "true"
click at [70, 219] on input "radio" at bounding box center [73, 210] width 6 height 17
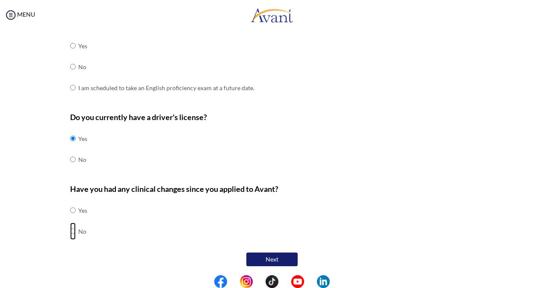
radio input "true"
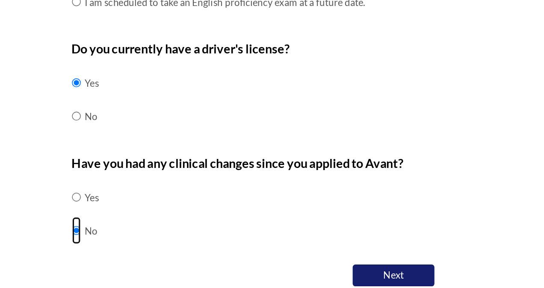
drag, startPoint x: 68, startPoint y: 233, endPoint x: 39, endPoint y: 240, distance: 29.7
click at [35, 241] on div "Are you currently in school now? Yes No Have you taken the NCLEX-RN exam before…" at bounding box center [272, 43] width 500 height 452
drag, startPoint x: 157, startPoint y: 231, endPoint x: 115, endPoint y: 237, distance: 42.8
click at [115, 237] on div "Have you had any clinical changes since you applied to Avant? Yes No" at bounding box center [272, 217] width 404 height 68
click at [319, 212] on div "Have you had any clinical changes since you applied to Avant? Yes No" at bounding box center [272, 217] width 404 height 68
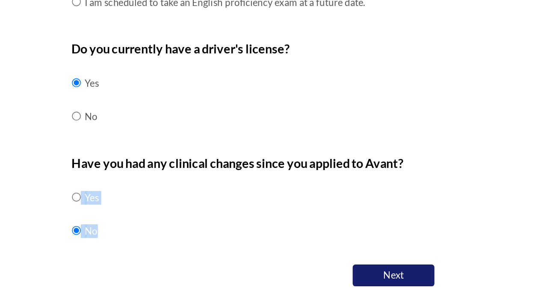
click at [319, 212] on div "Have you had any clinical changes since you applied to Avant? Yes No" at bounding box center [272, 217] width 404 height 68
click at [217, 169] on div "Do you currently have a driver's license? Yes No" at bounding box center [272, 145] width 404 height 68
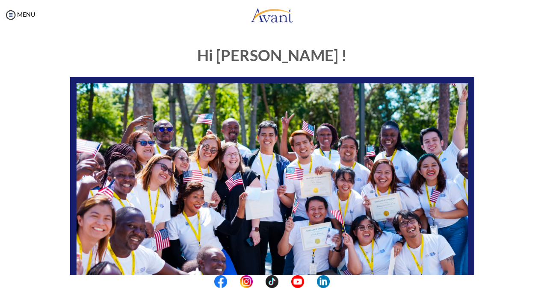
scroll to position [187, 0]
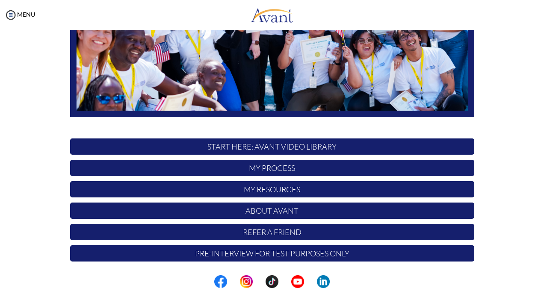
click at [302, 258] on p "Pre-Interview for test purposes only" at bounding box center [272, 253] width 404 height 16
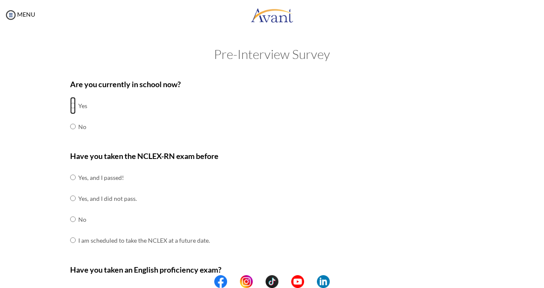
click at [71, 104] on input "radio" at bounding box center [73, 105] width 6 height 17
radio input "true"
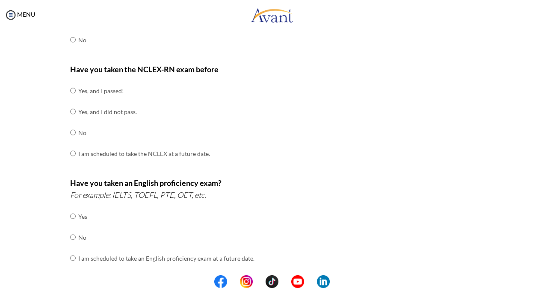
scroll to position [112, 0]
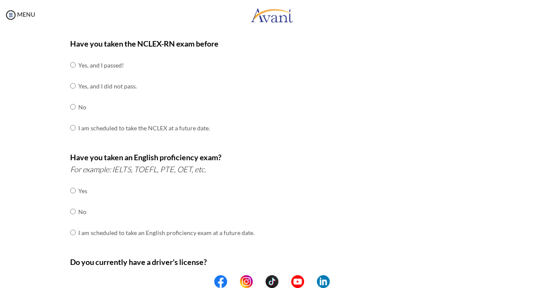
click at [76, 65] on td at bounding box center [77, 65] width 3 height 21
click at [66, 65] on div "Are you currently in school now? Yes No Have you taken the NCLEX-RN exam before…" at bounding box center [272, 188] width 417 height 452
click at [71, 65] on input "radio" at bounding box center [73, 64] width 6 height 17
radio input "true"
click at [70, 188] on input "radio" at bounding box center [73, 190] width 6 height 17
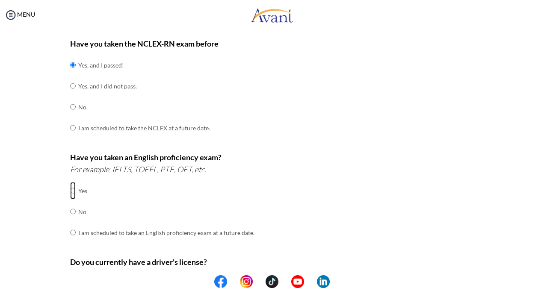
radio input "true"
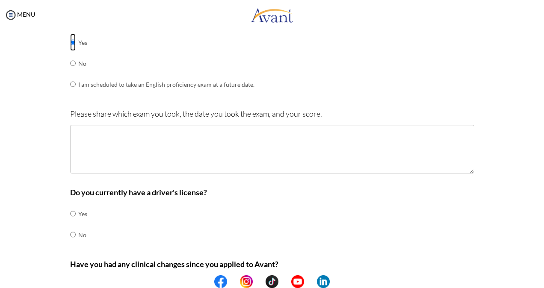
scroll to position [274, 0]
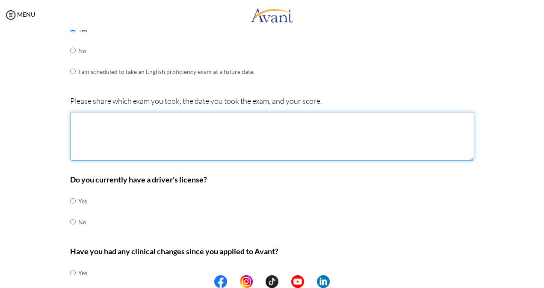
click at [224, 136] on textarea at bounding box center [272, 136] width 404 height 49
type textarea "IELTS, taken on 06/June/2024, overall grade 7"
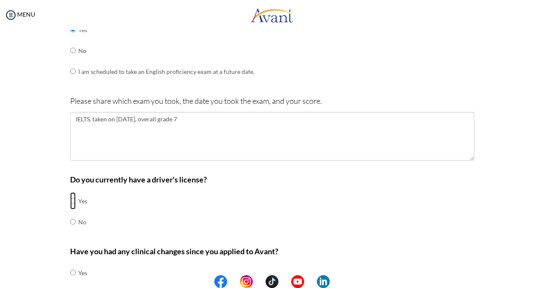
click at [70, 200] on input "radio" at bounding box center [73, 200] width 6 height 17
radio input "true"
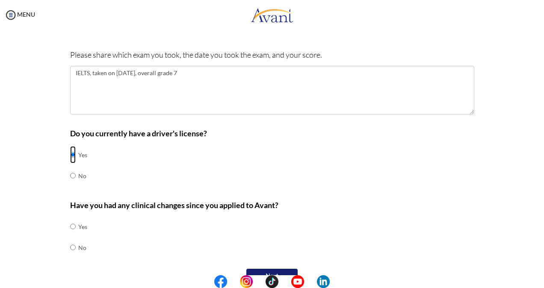
scroll to position [336, 0]
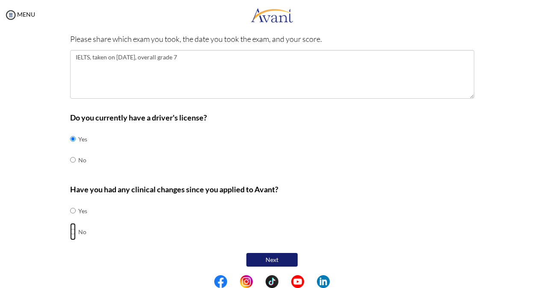
click at [70, 219] on input "radio" at bounding box center [73, 210] width 6 height 17
radio input "true"
click at [273, 254] on button "Next" at bounding box center [271, 260] width 51 height 14
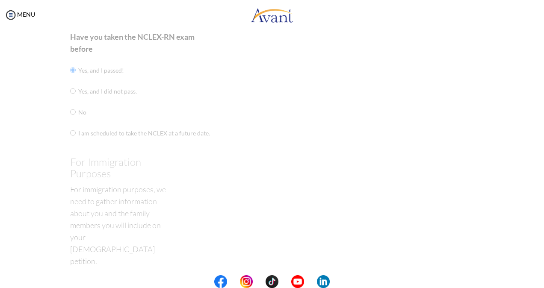
scroll to position [17, 0]
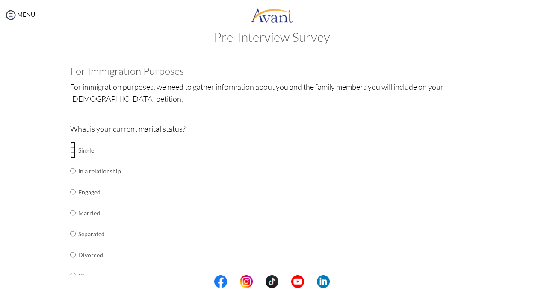
click at [70, 150] on input "radio" at bounding box center [73, 149] width 6 height 17
radio input "true"
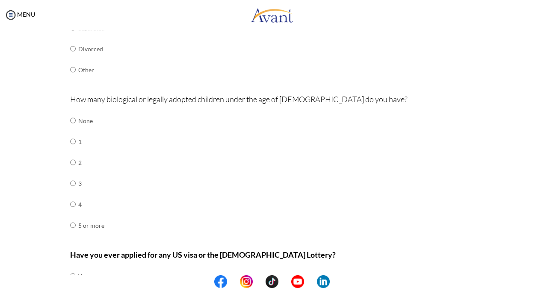
scroll to position [289, 0]
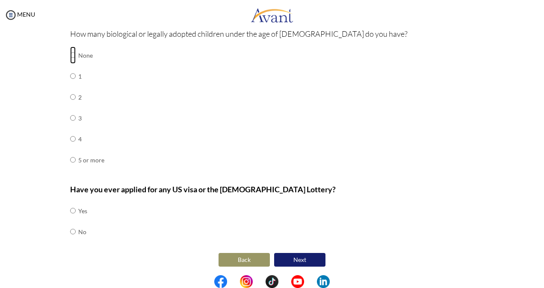
click at [70, 57] on input "radio" at bounding box center [73, 55] width 6 height 17
radio input "true"
click at [70, 209] on input "radio" at bounding box center [73, 210] width 6 height 17
radio input "true"
click at [294, 256] on button "Next" at bounding box center [299, 260] width 51 height 14
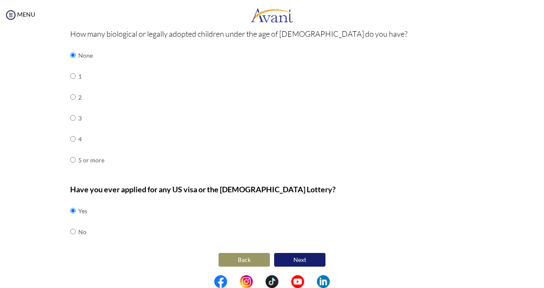
scroll to position [17, 0]
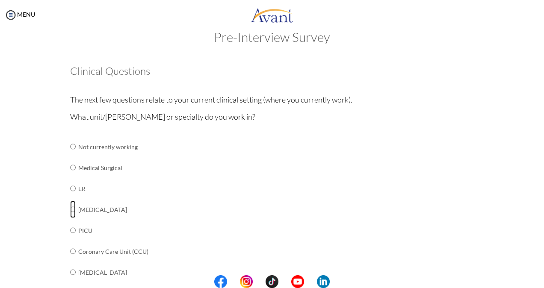
click at [70, 155] on input "radio" at bounding box center [73, 146] width 6 height 17
radio input "true"
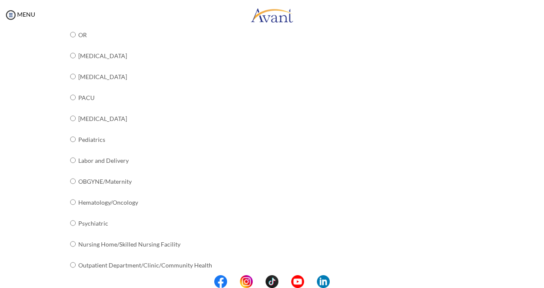
scroll to position [329, 0]
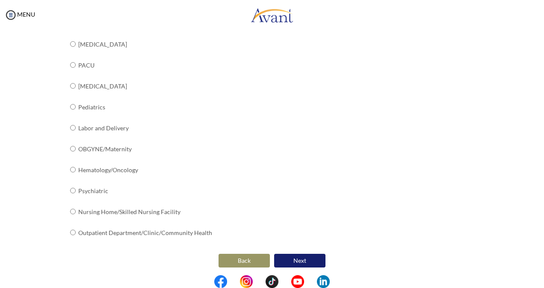
click at [315, 256] on button "Next" at bounding box center [299, 261] width 51 height 14
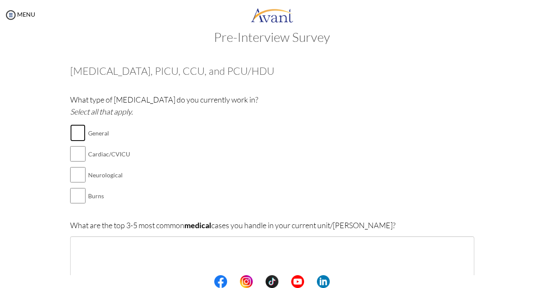
click at [74, 133] on input "checkbox" at bounding box center [77, 132] width 15 height 17
checkbox input "true"
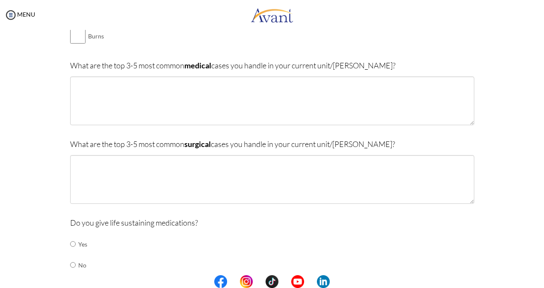
scroll to position [191, 0]
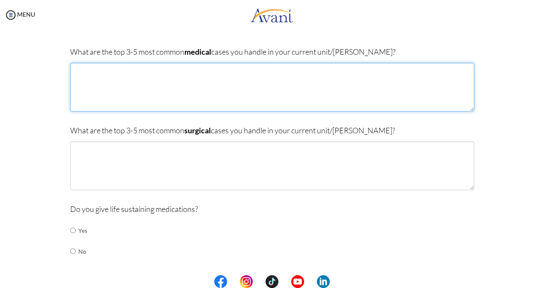
click at [305, 68] on textarea at bounding box center [272, 87] width 404 height 49
type textarea "t"
type textarea "s"
type textarea "Septic shock, respiratory failure, cardiovascular problems"
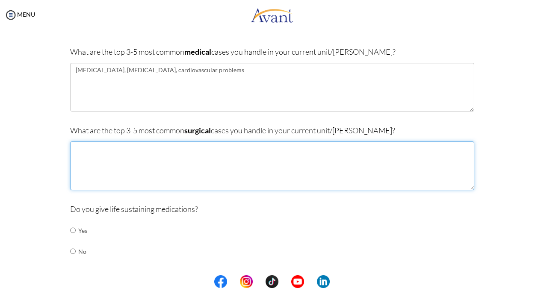
click at [146, 164] on textarea at bounding box center [272, 165] width 404 height 49
click at [210, 146] on textarea "-Trauma, post OR monitoring after major surgeries," at bounding box center [272, 165] width 404 height 49
type textarea "-Trauma, post OR monitoring after major surgeries, neuro cases like aneurysms, …"
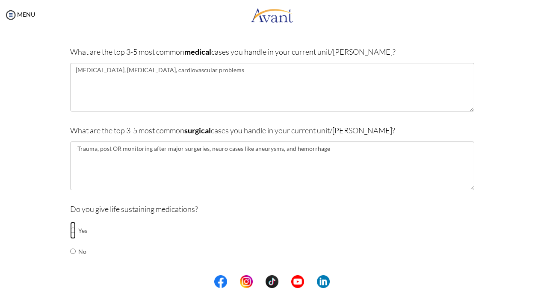
click at [70, 227] on input "radio" at bounding box center [73, 230] width 6 height 17
radio input "true"
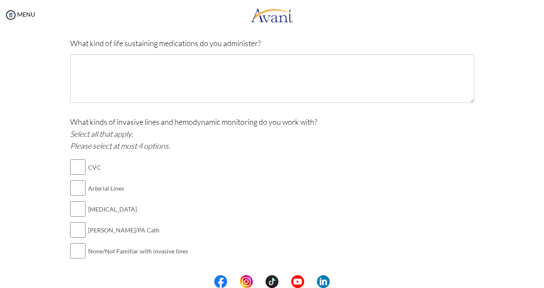
scroll to position [384, 0]
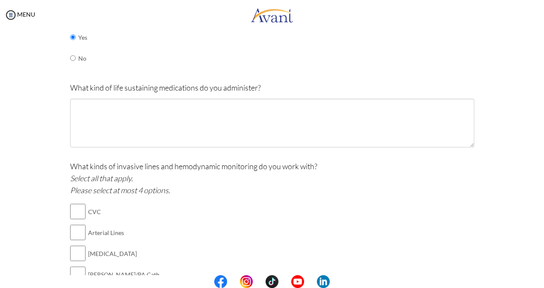
click at [223, 94] on div "What kind of life sustaining medications do you administer?" at bounding box center [272, 119] width 404 height 74
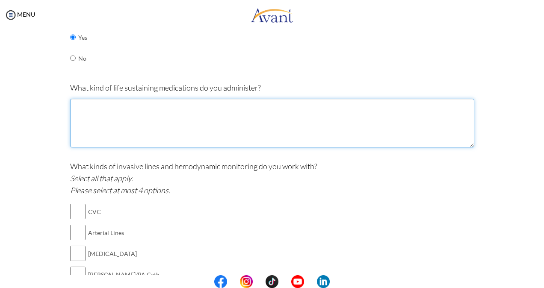
click at [210, 124] on textarea at bounding box center [272, 123] width 404 height 49
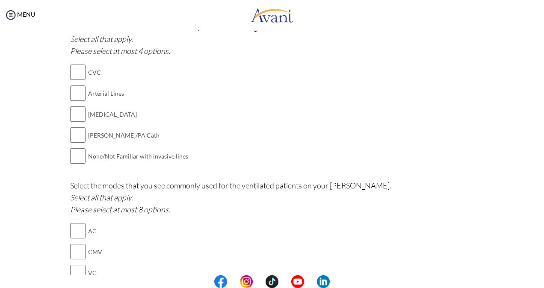
scroll to position [538, 0]
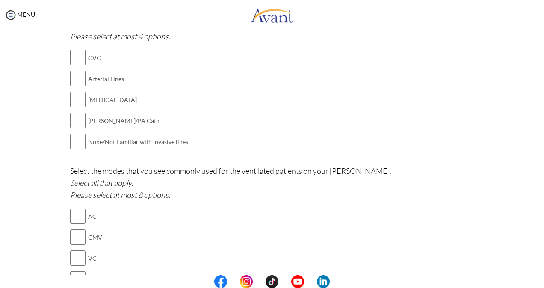
type textarea "all medications used in the ICU from Vaso active drugs, antibiotics and chemoth…"
click at [76, 98] on input "checkbox" at bounding box center [77, 99] width 15 height 17
checkbox input "true"
click at [76, 79] on input "checkbox" at bounding box center [77, 78] width 15 height 17
checkbox input "true"
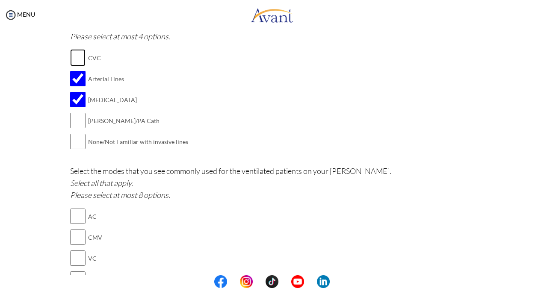
click at [74, 61] on input "checkbox" at bounding box center [77, 57] width 15 height 17
checkbox input "true"
click at [73, 216] on input "checkbox" at bounding box center [77, 216] width 15 height 17
checkbox input "true"
drag, startPoint x: 73, startPoint y: 233, endPoint x: 77, endPoint y: 263, distance: 30.1
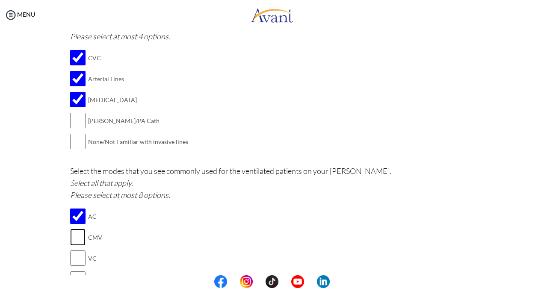
click at [77, 263] on input "checkbox" at bounding box center [77, 258] width 15 height 17
checkbox input "true"
click at [74, 240] on input "checkbox" at bounding box center [77, 237] width 15 height 17
checkbox input "true"
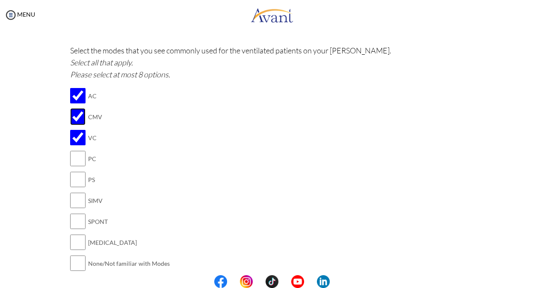
scroll to position [673, 0]
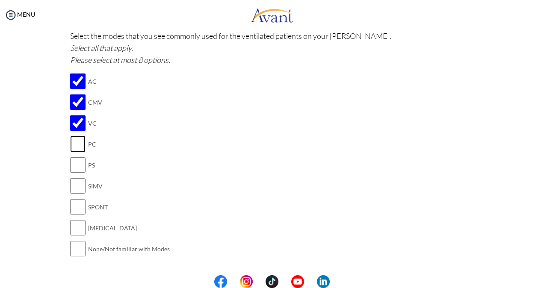
click at [73, 140] on input "checkbox" at bounding box center [77, 143] width 15 height 17
checkbox input "true"
click at [79, 203] on input "checkbox" at bounding box center [77, 206] width 15 height 17
checkbox input "true"
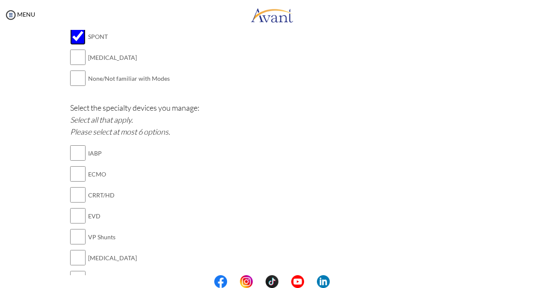
scroll to position [698, 0]
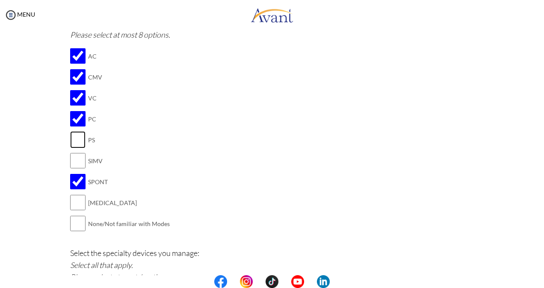
click at [78, 138] on input "checkbox" at bounding box center [77, 139] width 15 height 17
checkbox input "false"
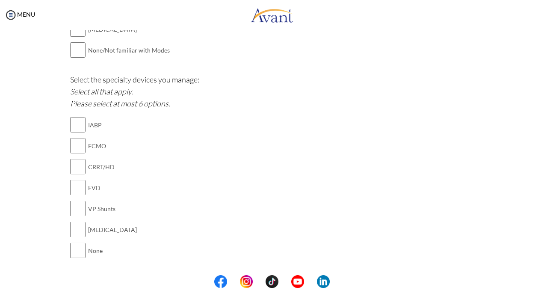
scroll to position [874, 0]
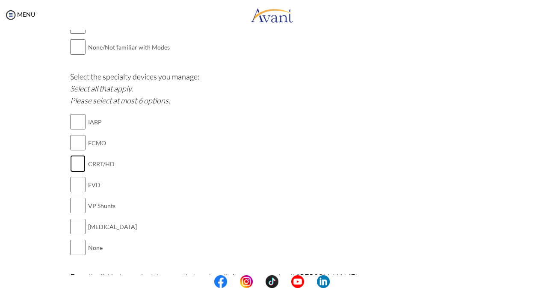
click at [72, 162] on input "checkbox" at bounding box center [77, 163] width 15 height 17
checkbox input "true"
click at [74, 180] on input "checkbox" at bounding box center [77, 184] width 15 height 17
checkbox input "true"
click at [76, 221] on input "checkbox" at bounding box center [77, 226] width 15 height 17
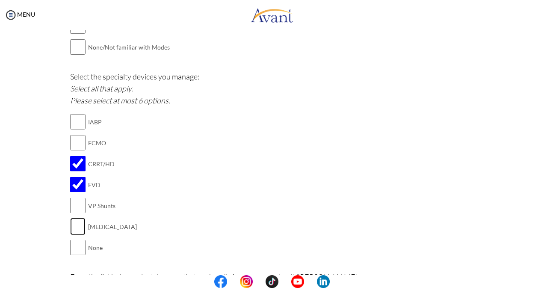
checkbox input "true"
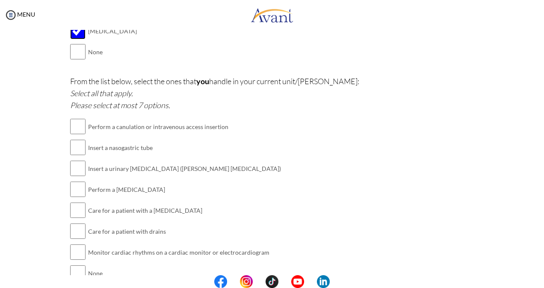
scroll to position [1106, 0]
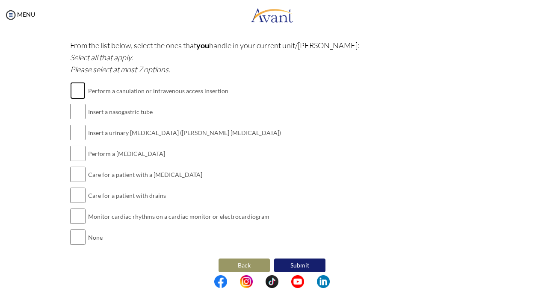
click at [70, 82] on input "checkbox" at bounding box center [77, 90] width 15 height 17
checkbox input "true"
click at [73, 128] on input "checkbox" at bounding box center [77, 132] width 15 height 17
checkbox input "true"
drag, startPoint x: 69, startPoint y: 148, endPoint x: 73, endPoint y: 167, distance: 19.2
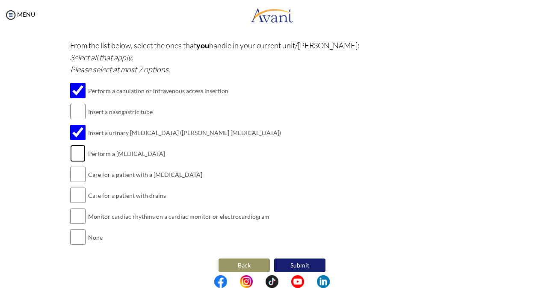
click at [73, 167] on tbody "Perform a canulation or intravenous access insertion Insert a nasogastric tube …" at bounding box center [175, 164] width 211 height 168
click at [73, 167] on input "checkbox" at bounding box center [77, 174] width 15 height 17
checkbox input "true"
click at [77, 145] on input "checkbox" at bounding box center [77, 153] width 15 height 17
checkbox input "true"
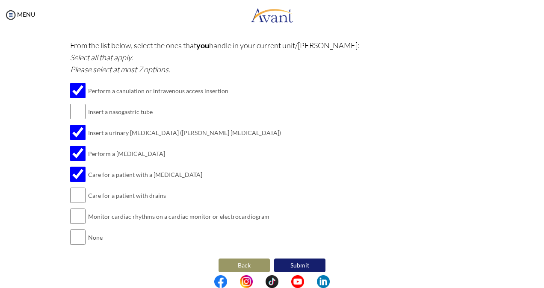
click at [85, 189] on td at bounding box center [86, 195] width 3 height 21
click at [78, 188] on input "checkbox" at bounding box center [77, 195] width 15 height 17
checkbox input "true"
click at [74, 208] on input "checkbox" at bounding box center [77, 216] width 15 height 17
checkbox input "true"
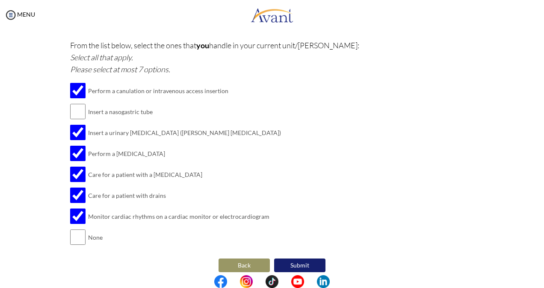
click at [304, 259] on button "Submit" at bounding box center [299, 266] width 51 height 14
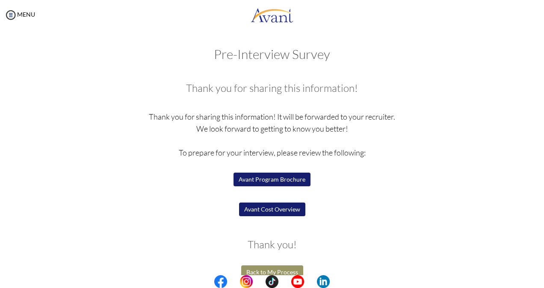
scroll to position [15, 0]
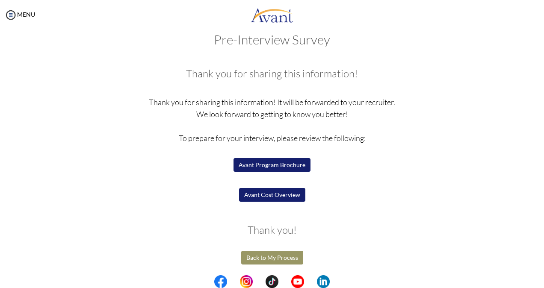
click at [261, 168] on button "Avant Program Brochure" at bounding box center [271, 165] width 77 height 14
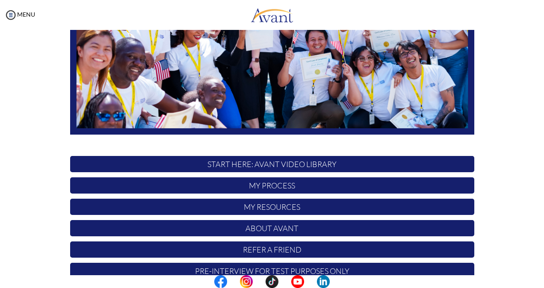
scroll to position [187, 0]
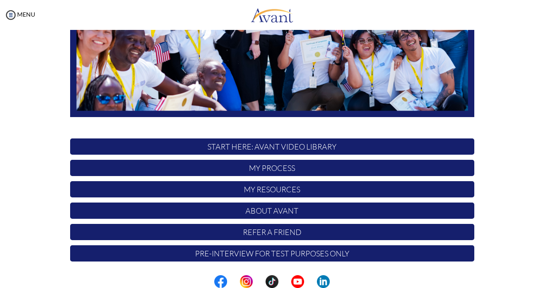
click at [265, 191] on p "My Resources" at bounding box center [272, 189] width 404 height 16
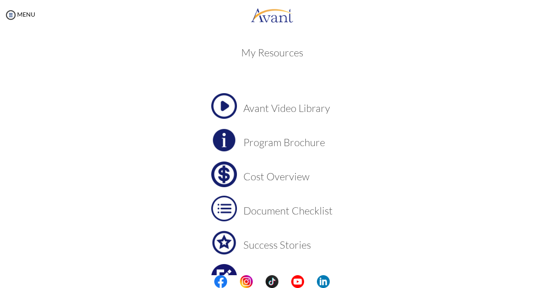
click at [253, 173] on h3 "Cost Overview" at bounding box center [287, 176] width 89 height 11
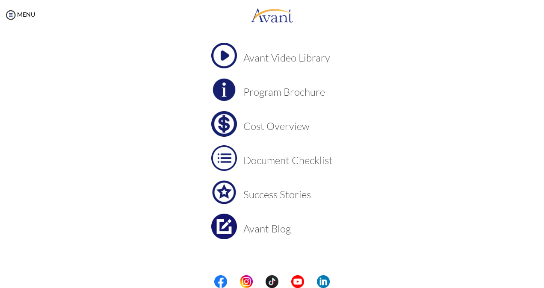
scroll to position [57, 0]
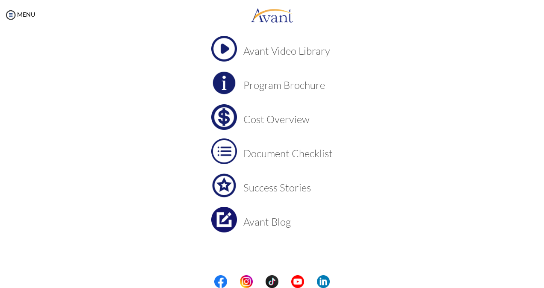
click at [282, 188] on h3 "Success Stories" at bounding box center [287, 187] width 89 height 11
click at [15, 21] on img at bounding box center [10, 15] width 13 height 13
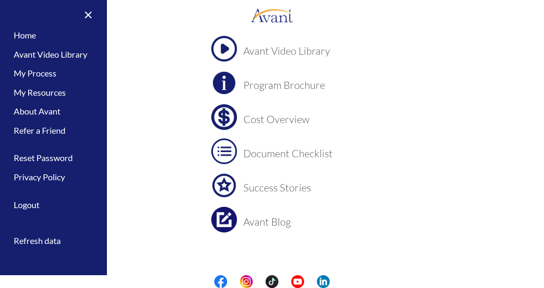
click at [162, 53] on center "Avant Video Library Program Brochure Cost Overview Document Checklist Success S…" at bounding box center [272, 151] width 404 height 231
click at [32, 73] on link "My Process" at bounding box center [53, 73] width 107 height 19
